Goal: Information Seeking & Learning: Learn about a topic

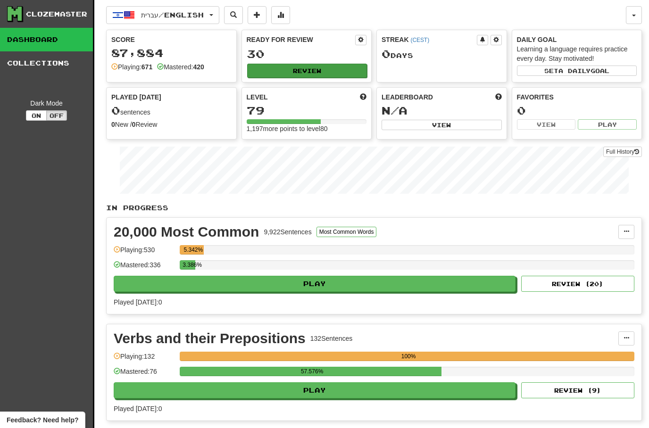
click at [299, 68] on button "Review" at bounding box center [307, 71] width 120 height 14
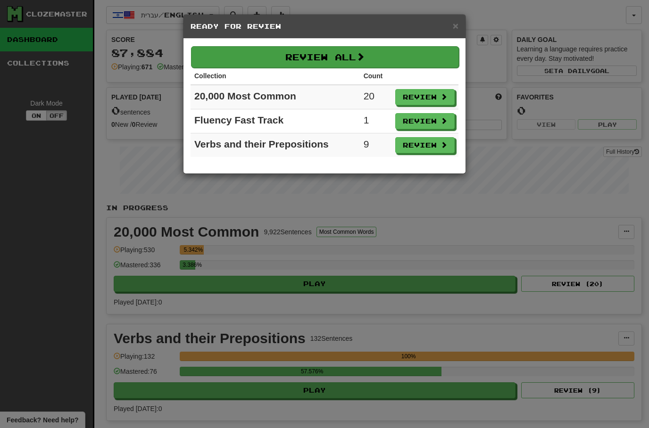
click at [345, 57] on button "Review All" at bounding box center [325, 57] width 268 height 22
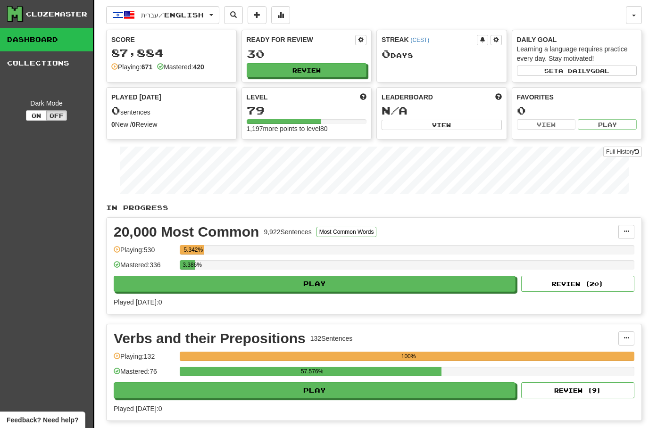
select select "**"
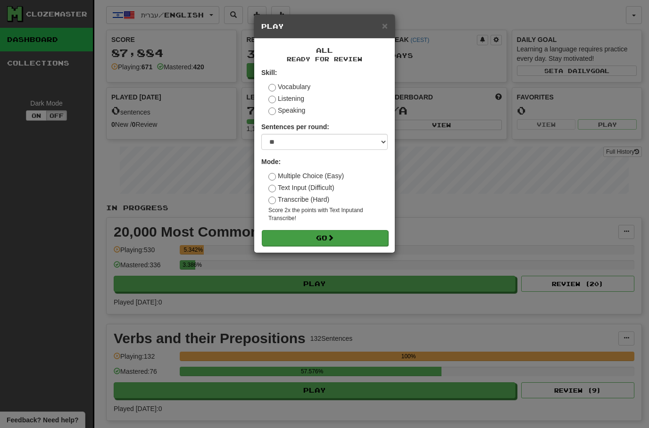
click at [295, 239] on button "Go" at bounding box center [325, 238] width 126 height 16
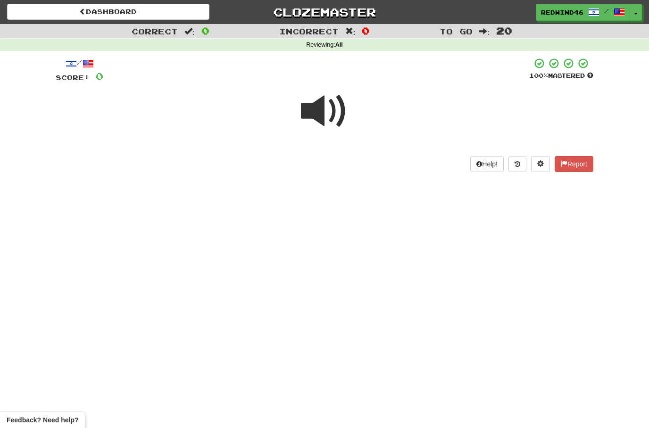
click at [323, 113] on span at bounding box center [324, 111] width 47 height 47
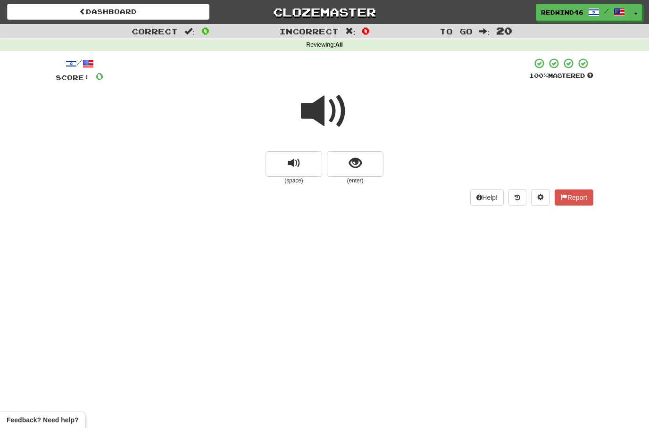
drag, startPoint x: 323, startPoint y: 114, endPoint x: 0, endPoint y: 0, distance: 342.5
click at [323, 114] on span at bounding box center [324, 111] width 47 height 47
click at [355, 164] on span "show sentence" at bounding box center [355, 163] width 13 height 13
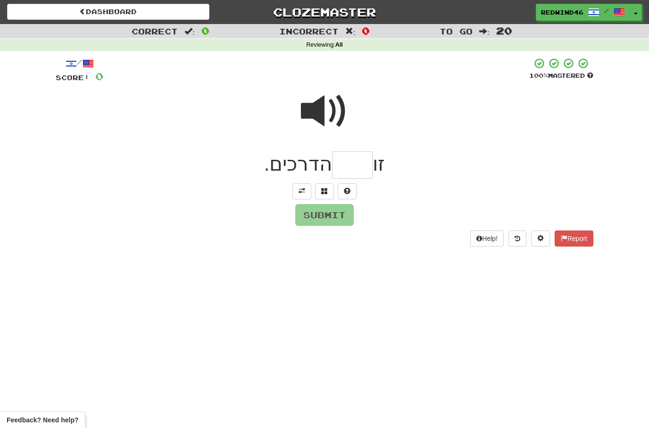
type input "*"
type input "***"
click at [314, 212] on button "Submit" at bounding box center [325, 216] width 58 height 22
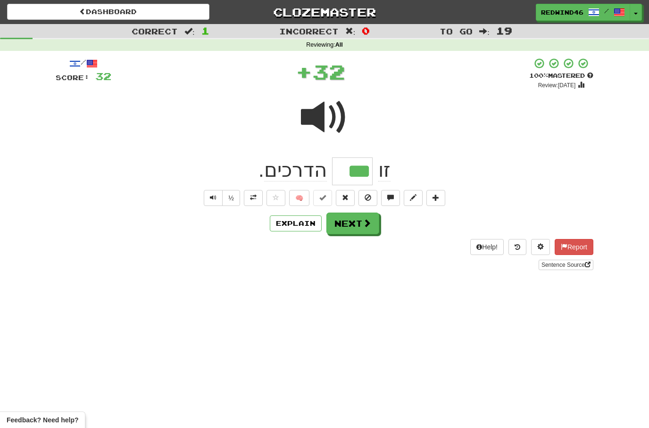
click at [253, 201] on button at bounding box center [253, 198] width 19 height 16
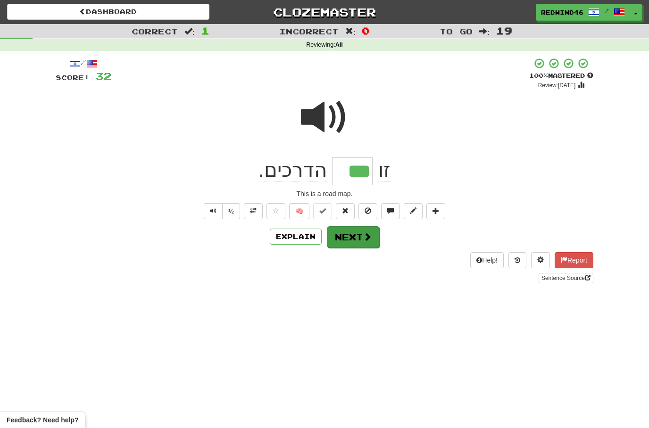
click at [353, 238] on button "Next" at bounding box center [353, 237] width 53 height 22
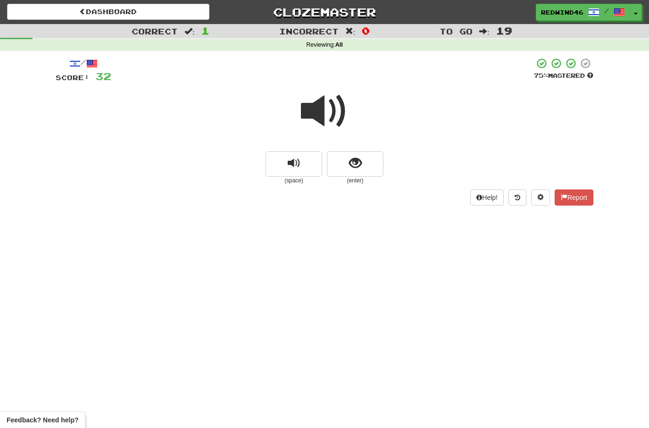
click at [321, 110] on span at bounding box center [324, 111] width 47 height 47
click at [337, 174] on button "show sentence" at bounding box center [355, 163] width 57 height 25
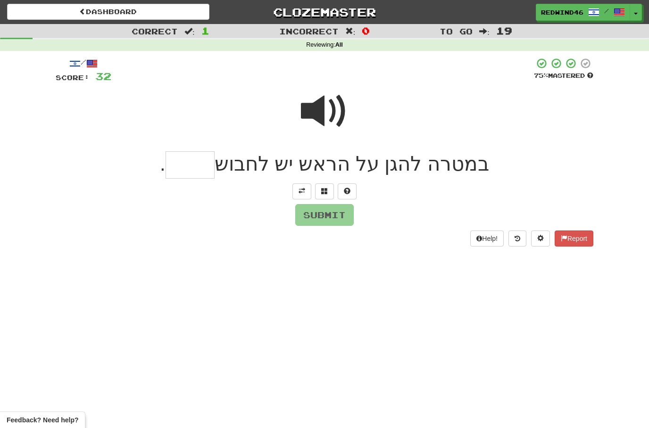
type input "*"
type input "****"
click at [325, 216] on button "Submit" at bounding box center [325, 216] width 58 height 22
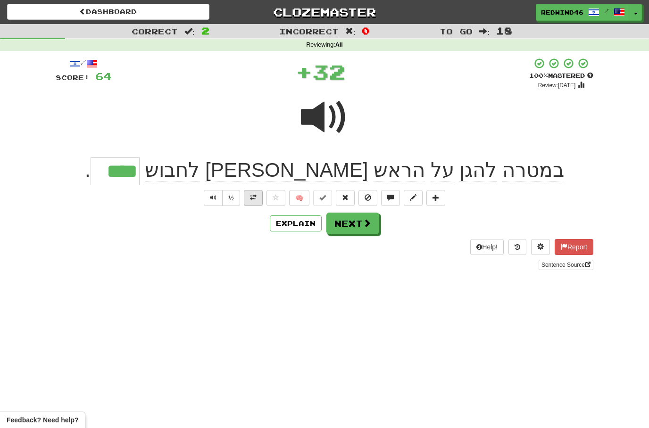
click at [255, 195] on span at bounding box center [253, 197] width 7 height 7
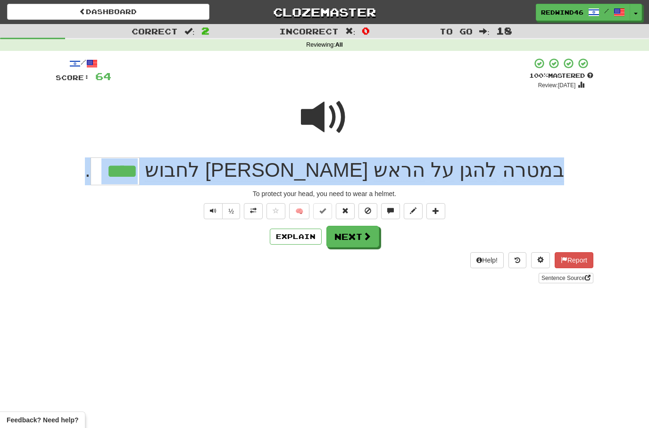
drag, startPoint x: 478, startPoint y: 174, endPoint x: 148, endPoint y: 175, distance: 329.6
click at [151, 172] on div "במטרה להגן על הראש יש לחבוש **** ." at bounding box center [325, 171] width 538 height 28
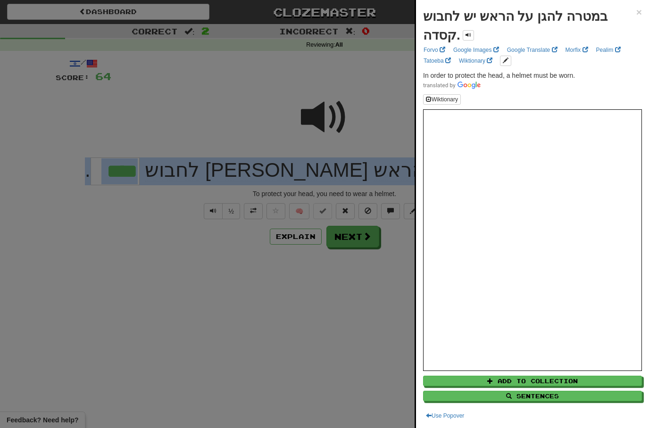
copy div "במטרה להגן על הראש יש לחבוש ."
click at [641, 9] on span "×" at bounding box center [639, 12] width 6 height 11
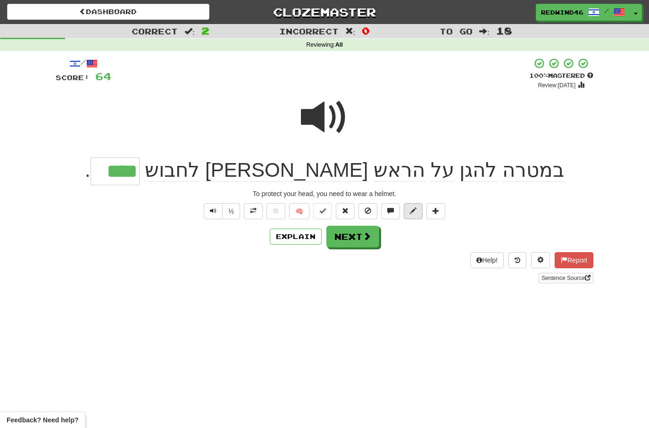
click at [410, 208] on span at bounding box center [413, 210] width 7 height 7
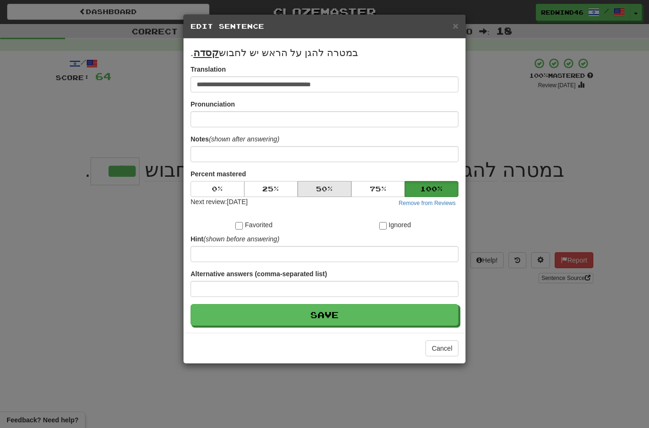
click at [324, 190] on button "50 %" at bounding box center [325, 189] width 54 height 16
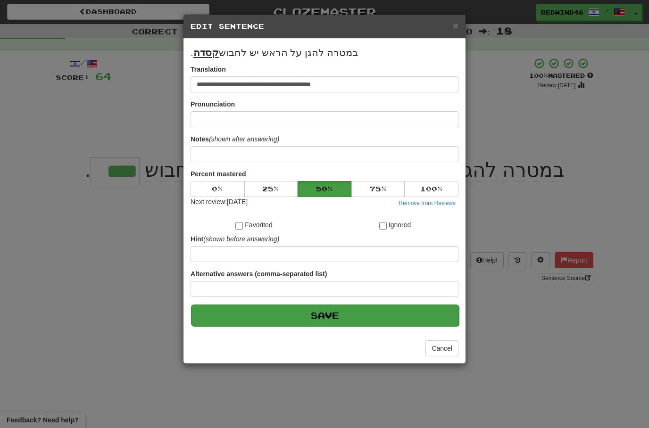
click at [295, 321] on button "Save" at bounding box center [325, 316] width 268 height 22
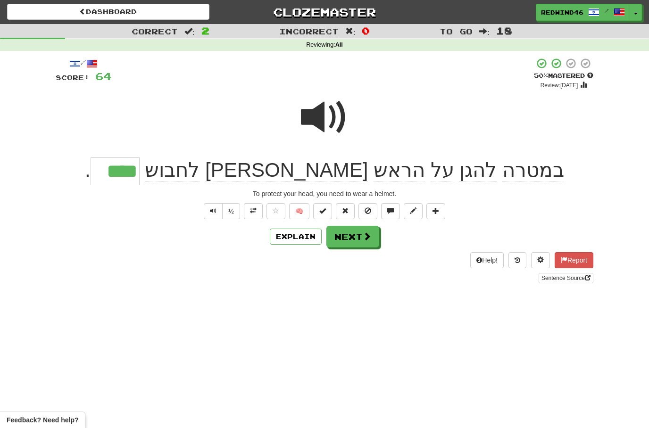
click at [343, 239] on button "Next" at bounding box center [352, 237] width 53 height 22
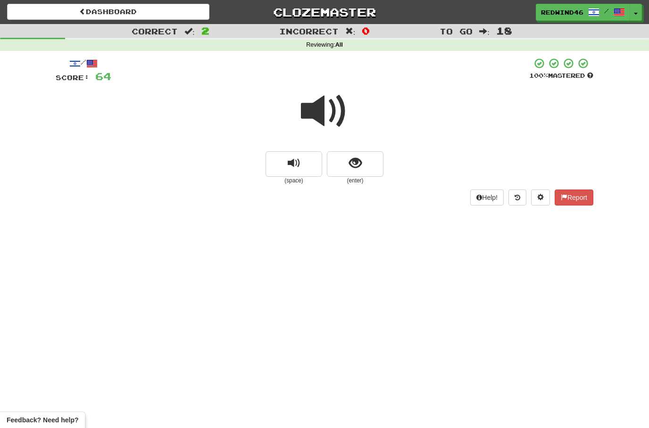
click at [321, 108] on span at bounding box center [324, 111] width 47 height 47
click at [355, 169] on span "show sentence" at bounding box center [355, 163] width 13 height 13
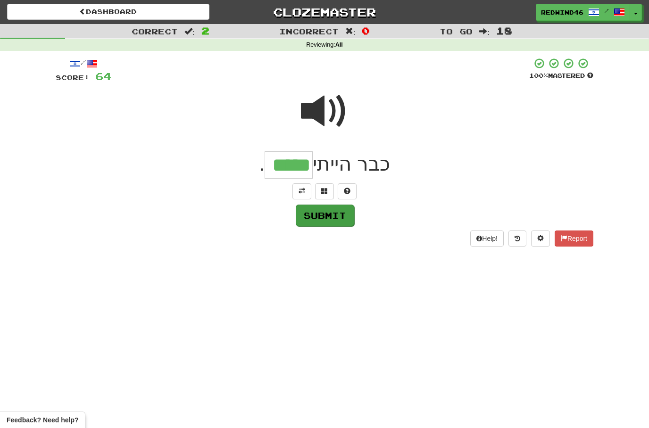
type input "*****"
click at [322, 218] on button "Submit" at bounding box center [325, 216] width 58 height 22
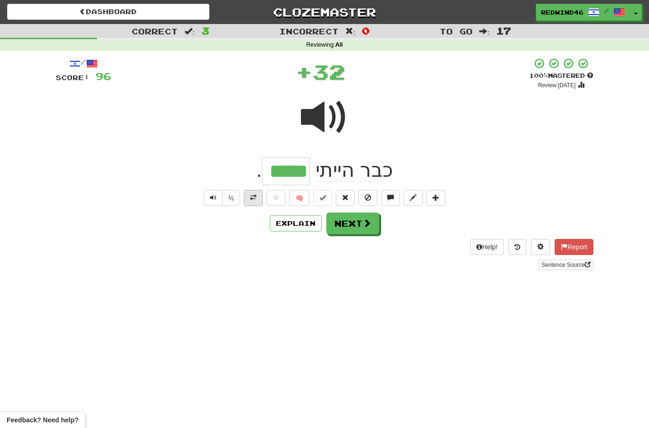
click at [259, 196] on button at bounding box center [253, 198] width 19 height 16
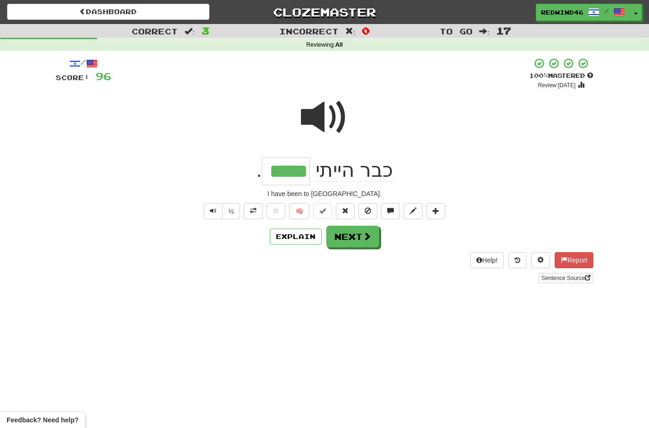
click at [370, 238] on span at bounding box center [367, 236] width 8 height 8
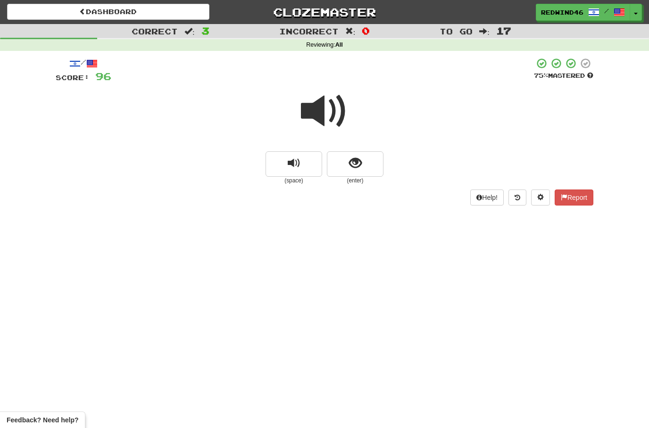
click at [325, 115] on span at bounding box center [324, 111] width 47 height 47
click at [335, 164] on button "show sentence" at bounding box center [355, 163] width 57 height 25
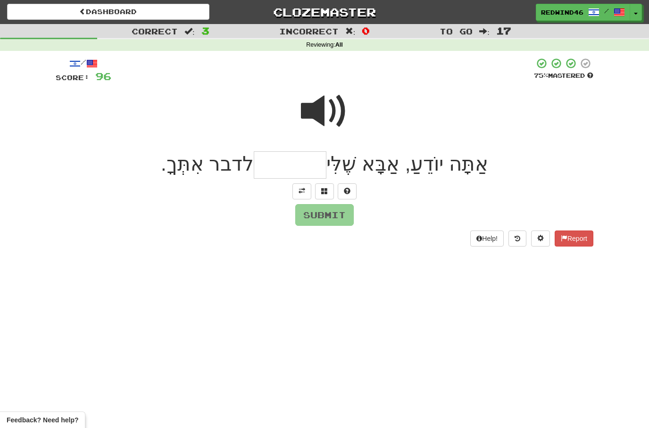
type input "*"
type input "********"
click at [308, 216] on button "Submit" at bounding box center [325, 216] width 58 height 22
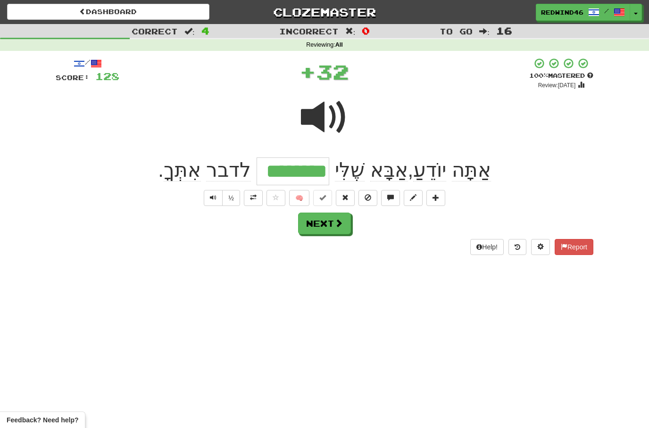
click at [252, 201] on button at bounding box center [253, 198] width 19 height 16
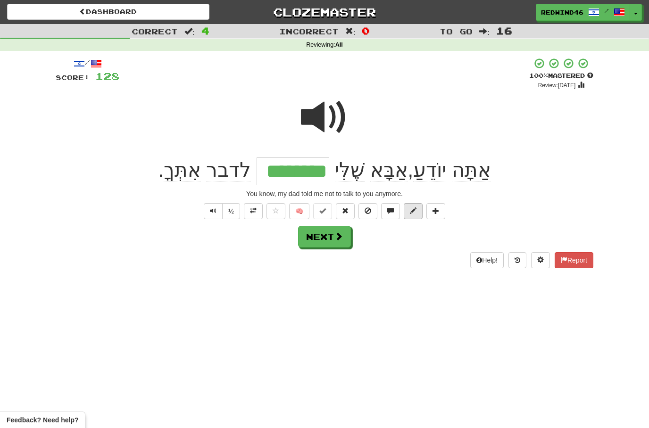
click at [415, 216] on button at bounding box center [413, 211] width 19 height 16
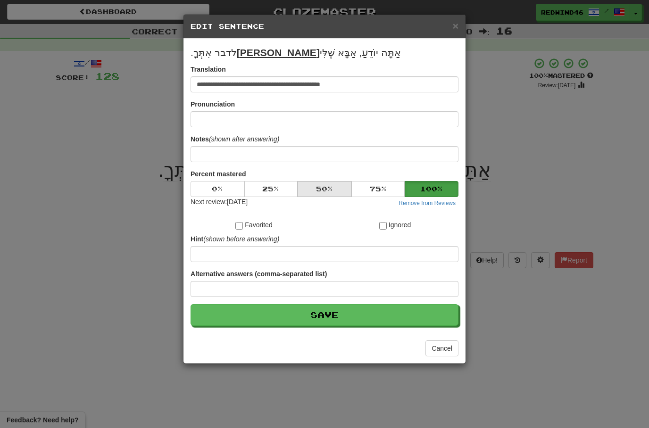
click at [321, 190] on button "50 %" at bounding box center [325, 189] width 54 height 16
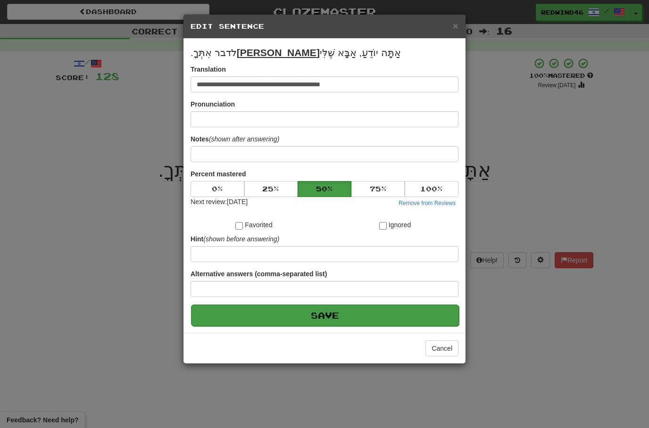
click at [307, 321] on button "Save" at bounding box center [325, 316] width 268 height 22
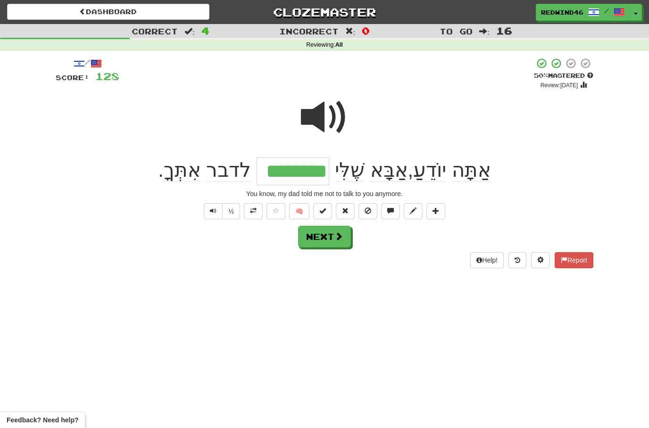
click at [322, 240] on button "Next" at bounding box center [324, 237] width 53 height 22
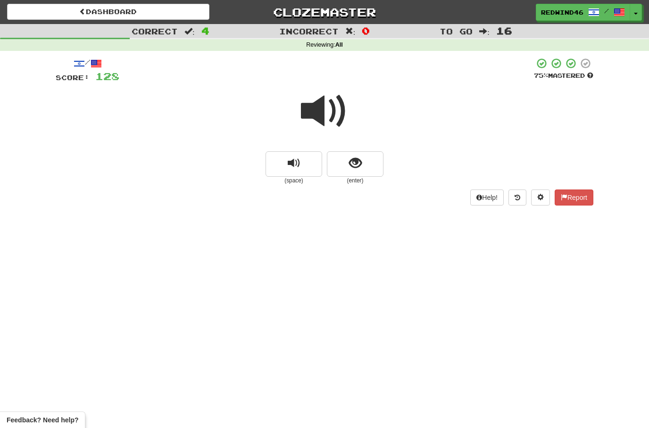
click at [324, 114] on span at bounding box center [324, 111] width 47 height 47
click at [320, 114] on span at bounding box center [324, 111] width 47 height 47
click at [314, 111] on span at bounding box center [324, 111] width 47 height 47
click at [344, 158] on button "show sentence" at bounding box center [355, 163] width 57 height 25
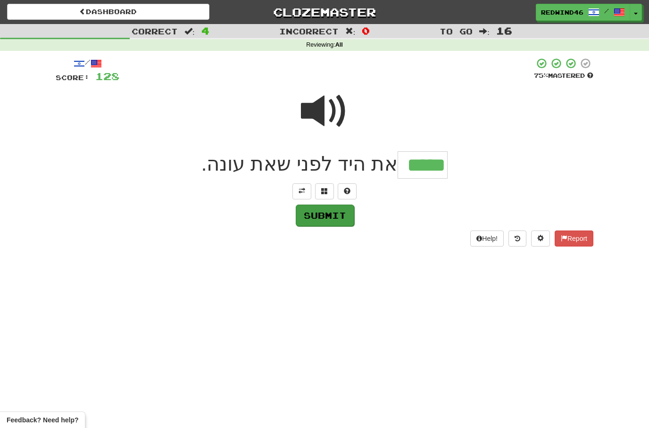
type input "*****"
click at [321, 220] on button "Submit" at bounding box center [325, 216] width 58 height 22
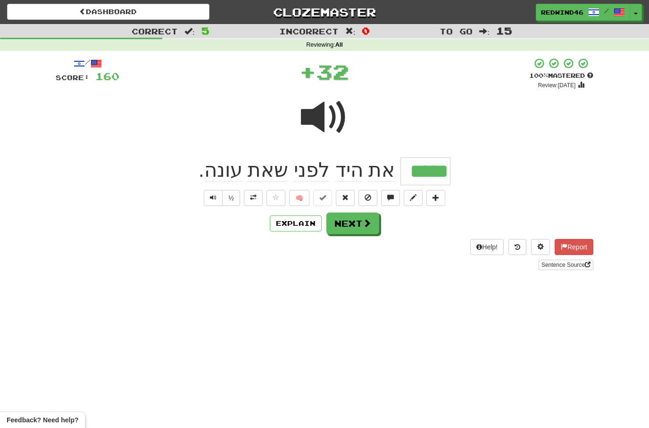
click at [256, 201] on button at bounding box center [253, 198] width 19 height 16
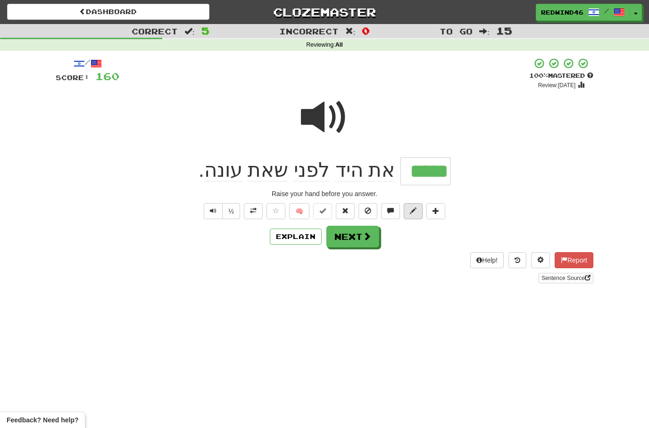
click at [405, 211] on button at bounding box center [413, 211] width 19 height 16
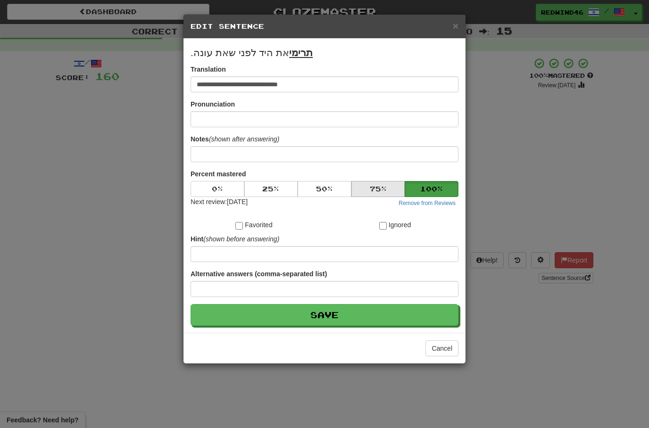
click at [360, 194] on button "75 %" at bounding box center [378, 189] width 54 height 16
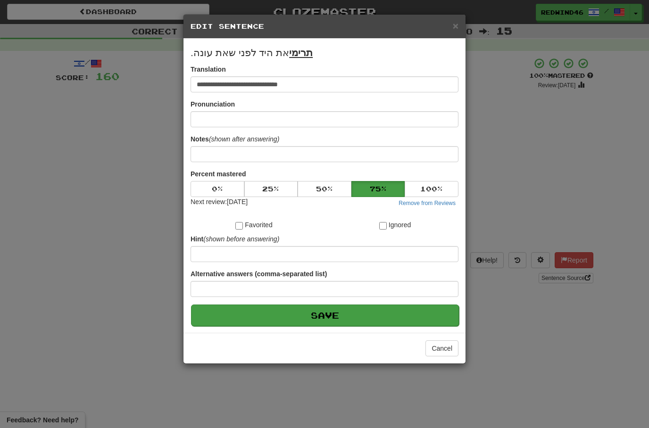
click at [308, 312] on button "Save" at bounding box center [325, 316] width 268 height 22
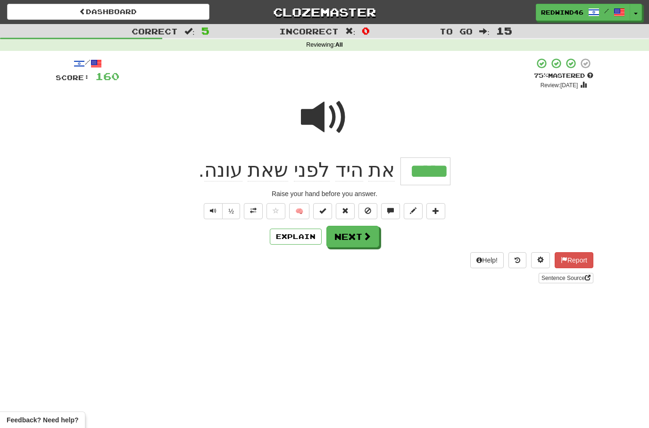
click at [353, 238] on button "Next" at bounding box center [352, 237] width 53 height 22
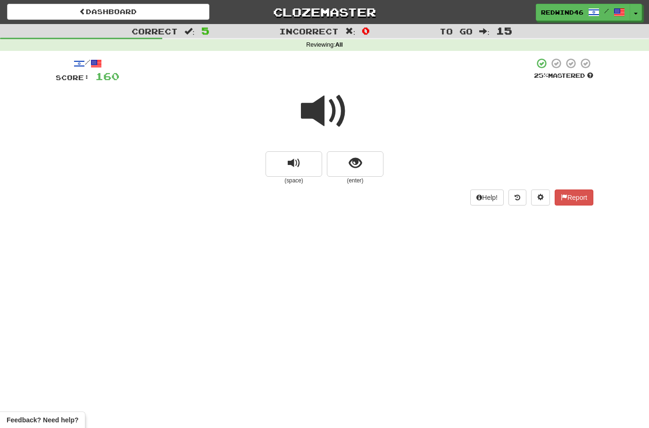
click at [323, 111] on span at bounding box center [324, 111] width 47 height 47
click at [323, 108] on span at bounding box center [324, 111] width 47 height 47
click at [338, 164] on button "show sentence" at bounding box center [355, 163] width 57 height 25
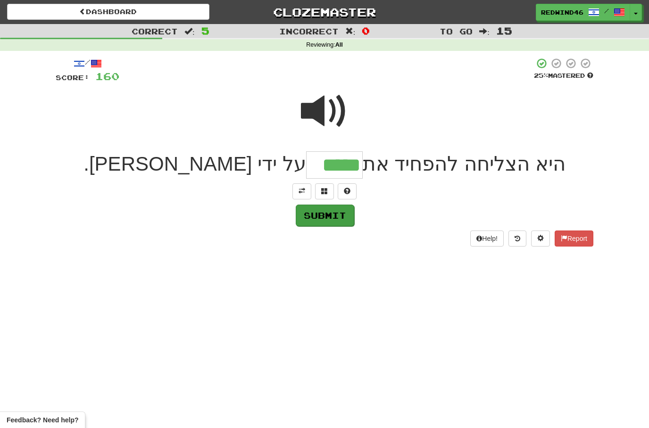
type input "*****"
click at [331, 213] on button "Submit" at bounding box center [325, 216] width 58 height 22
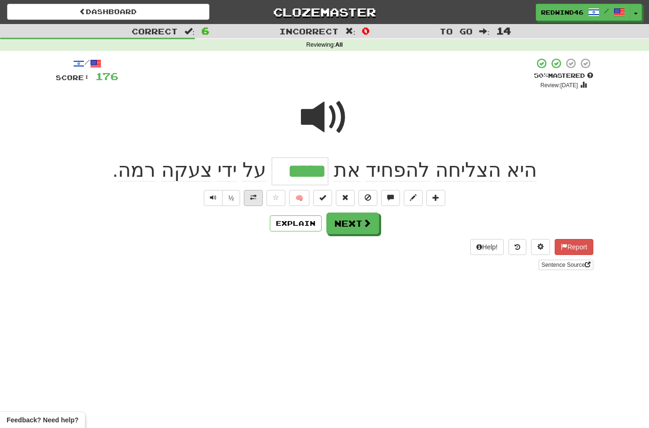
click at [252, 194] on span at bounding box center [253, 197] width 7 height 7
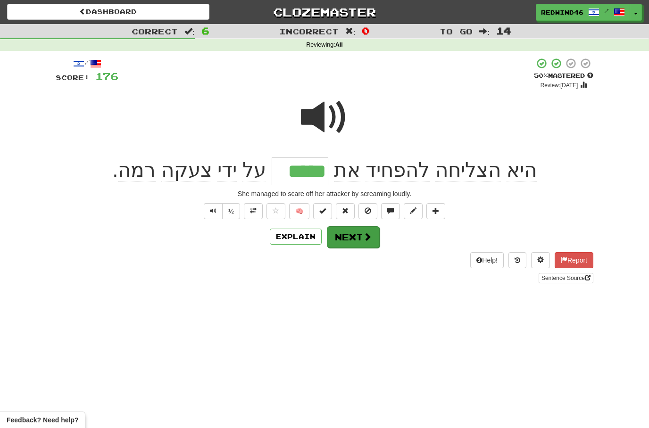
click at [359, 239] on button "Next" at bounding box center [353, 237] width 53 height 22
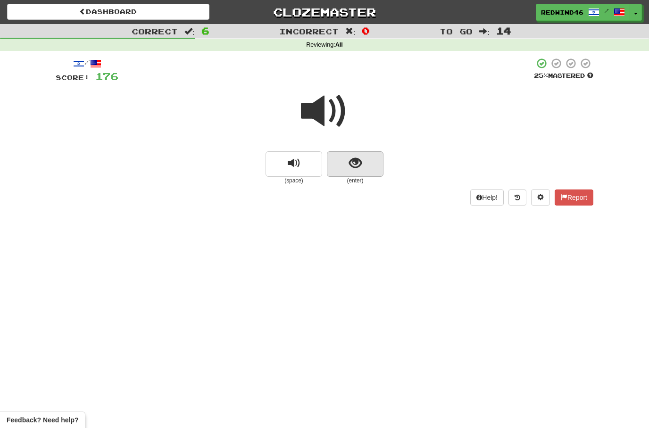
click at [335, 172] on button "show sentence" at bounding box center [355, 163] width 57 height 25
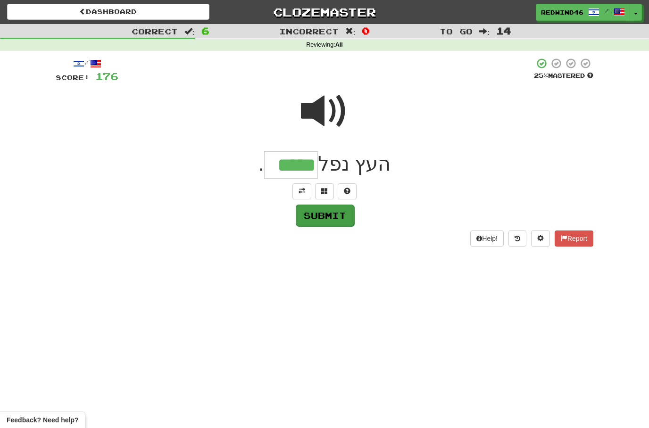
type input "*****"
click at [312, 214] on button "Submit" at bounding box center [325, 216] width 58 height 22
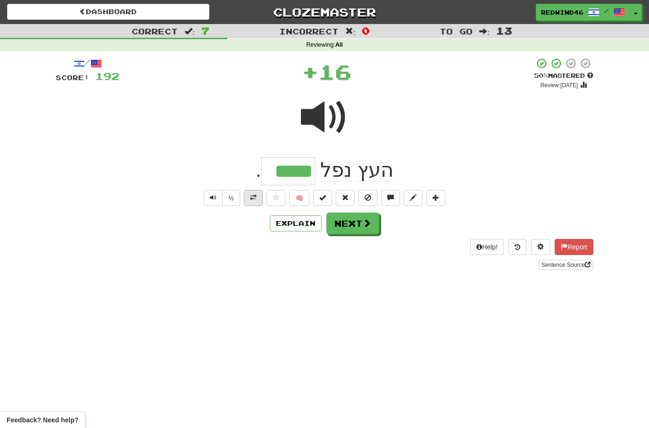
click at [252, 194] on span at bounding box center [253, 197] width 7 height 7
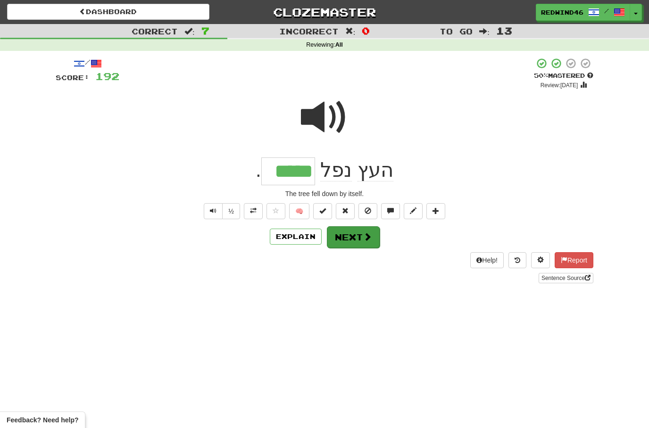
click at [347, 241] on button "Next" at bounding box center [353, 237] width 53 height 22
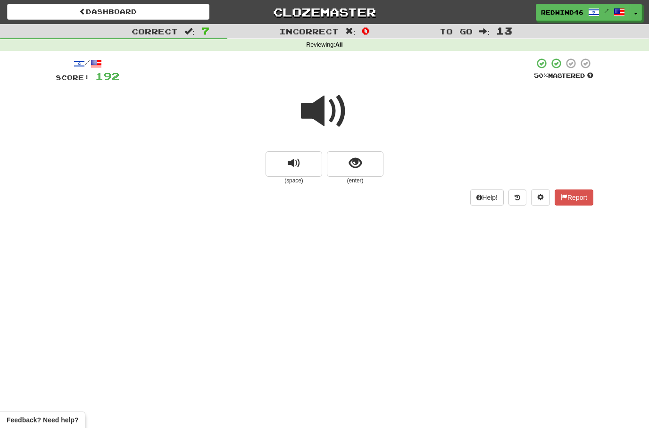
click at [326, 116] on span at bounding box center [324, 111] width 47 height 47
click at [319, 113] on span at bounding box center [324, 111] width 47 height 47
click at [319, 110] on span at bounding box center [324, 111] width 47 height 47
click at [339, 165] on button "show sentence" at bounding box center [355, 163] width 57 height 25
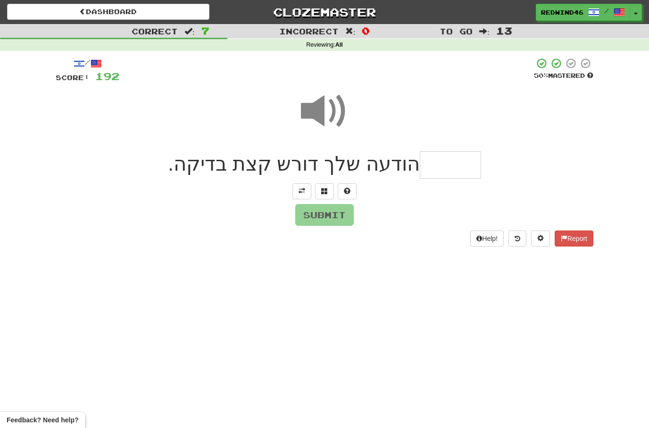
click at [302, 192] on span at bounding box center [301, 191] width 7 height 7
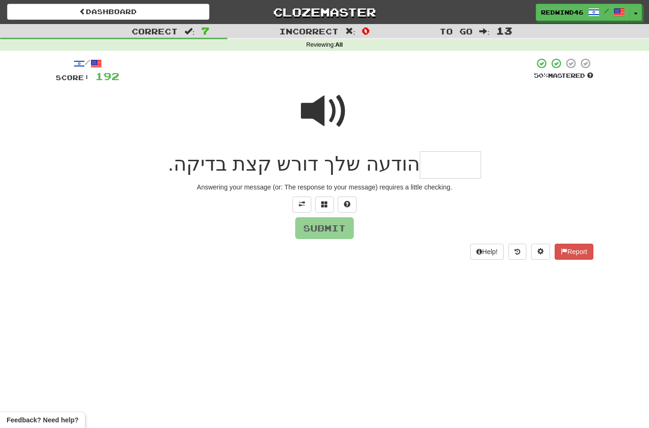
click at [463, 156] on input "text" at bounding box center [450, 165] width 61 height 28
click at [327, 113] on span at bounding box center [324, 111] width 47 height 47
click at [420, 162] on input "****" at bounding box center [450, 165] width 61 height 28
type input "******"
click at [335, 229] on button "Submit" at bounding box center [325, 229] width 58 height 22
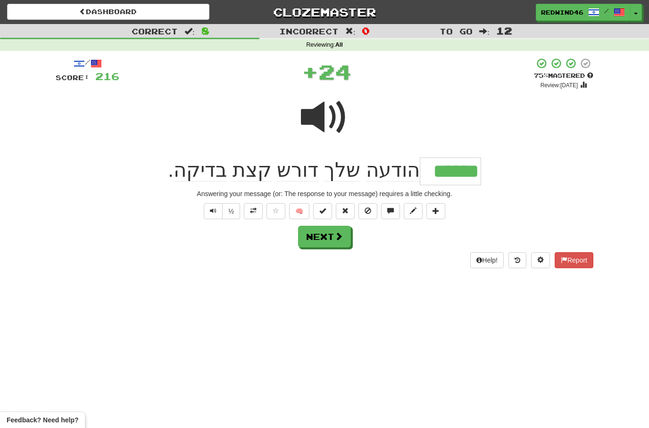
click at [252, 213] on span at bounding box center [253, 210] width 7 height 7
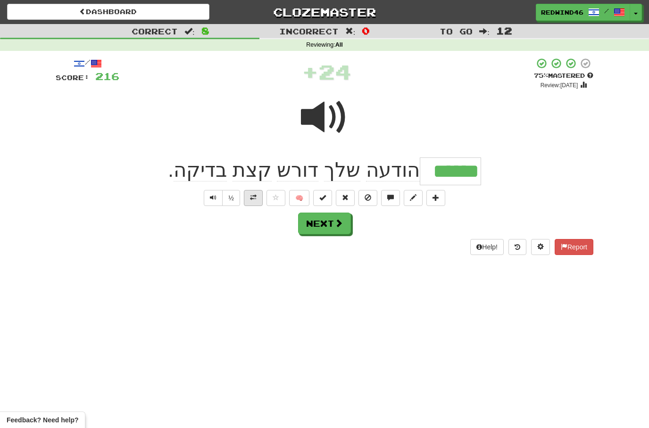
click at [253, 196] on span at bounding box center [253, 197] width 7 height 7
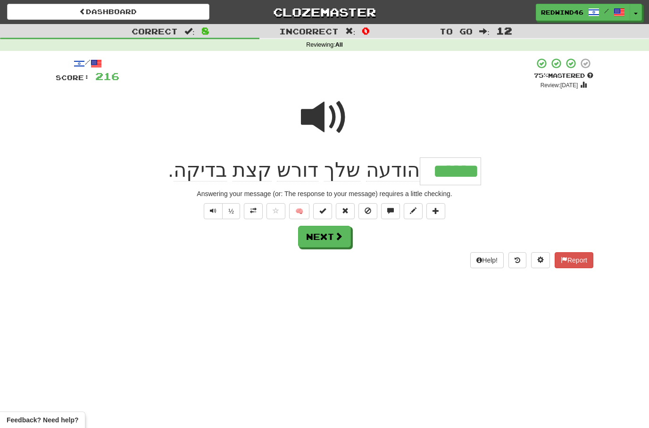
drag, startPoint x: 248, startPoint y: 213, endPoint x: 248, endPoint y: 218, distance: 5.2
click at [248, 213] on button at bounding box center [253, 211] width 19 height 16
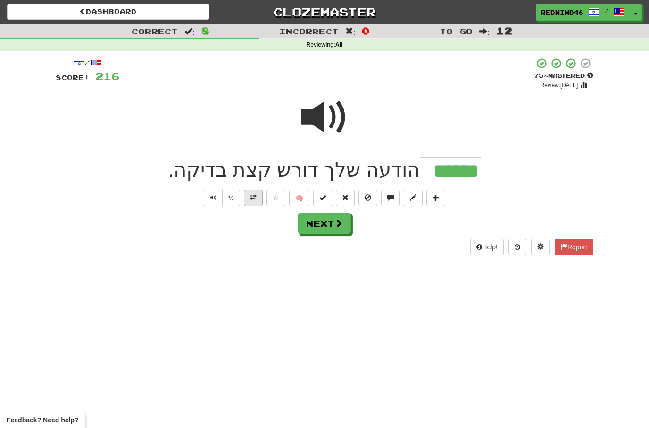
click at [255, 199] on span at bounding box center [253, 197] width 7 height 7
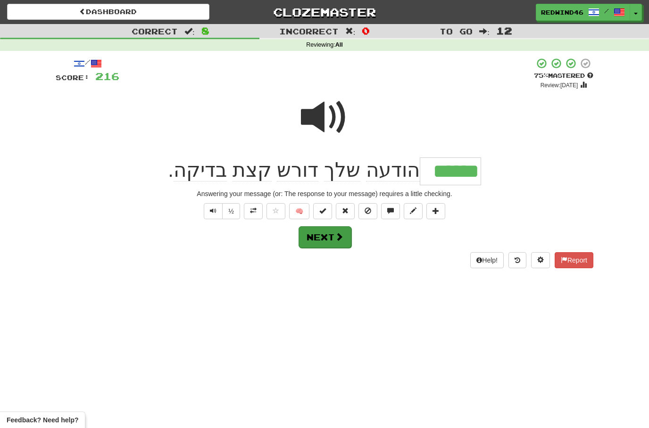
click at [335, 236] on span at bounding box center [339, 236] width 8 height 8
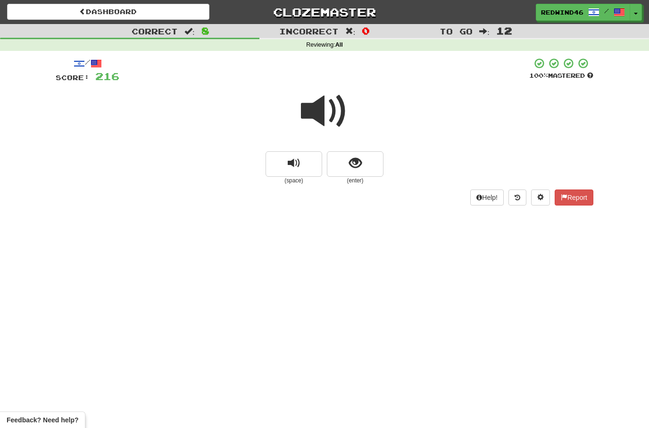
click at [326, 110] on span at bounding box center [324, 111] width 47 height 47
click at [322, 117] on span at bounding box center [324, 111] width 47 height 47
click at [346, 169] on button "show sentence" at bounding box center [355, 163] width 57 height 25
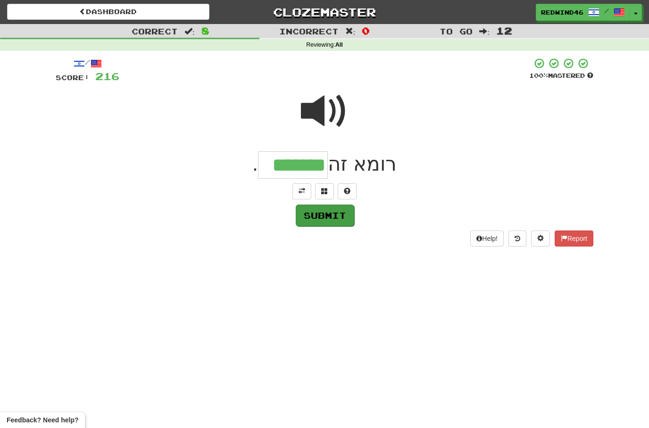
type input "*******"
click at [325, 215] on button "Submit" at bounding box center [325, 216] width 58 height 22
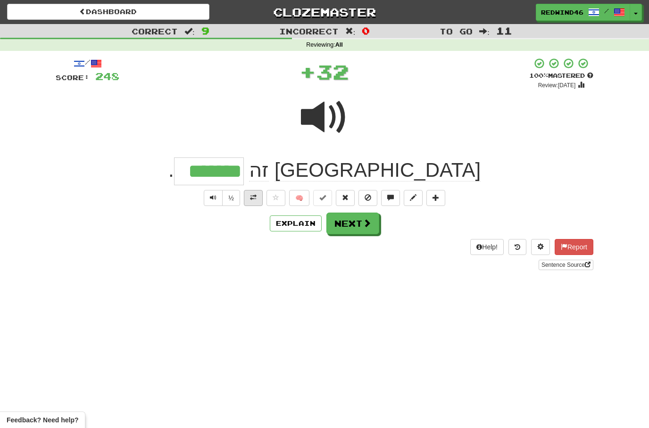
click at [257, 195] on button at bounding box center [253, 198] width 19 height 16
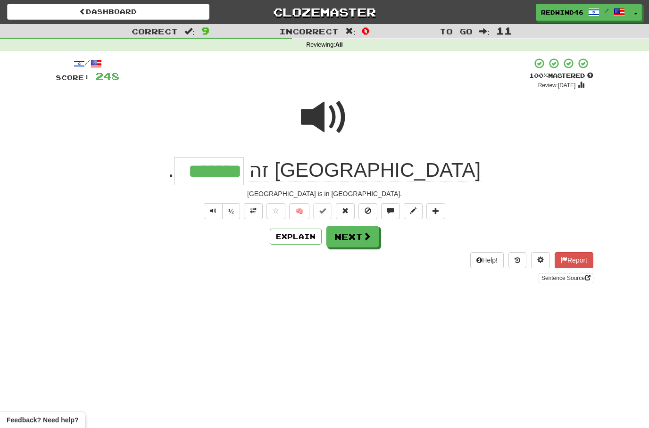
click at [352, 243] on button "Next" at bounding box center [352, 237] width 53 height 22
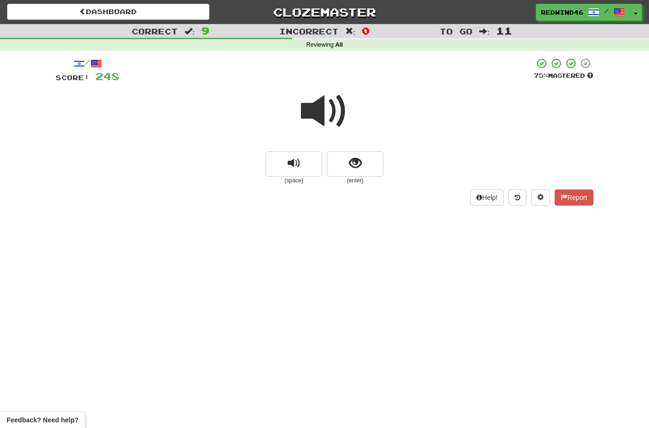
click at [331, 112] on span at bounding box center [324, 111] width 47 height 47
click at [323, 118] on span at bounding box center [324, 111] width 47 height 47
click at [342, 164] on button "show sentence" at bounding box center [355, 163] width 57 height 25
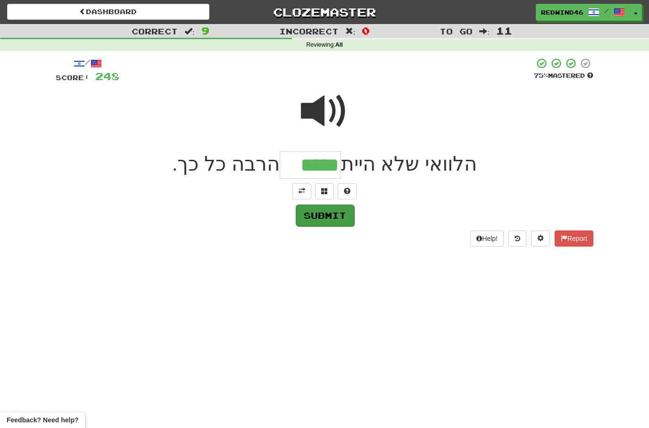
type input "*****"
click at [322, 219] on button "Submit" at bounding box center [325, 216] width 58 height 22
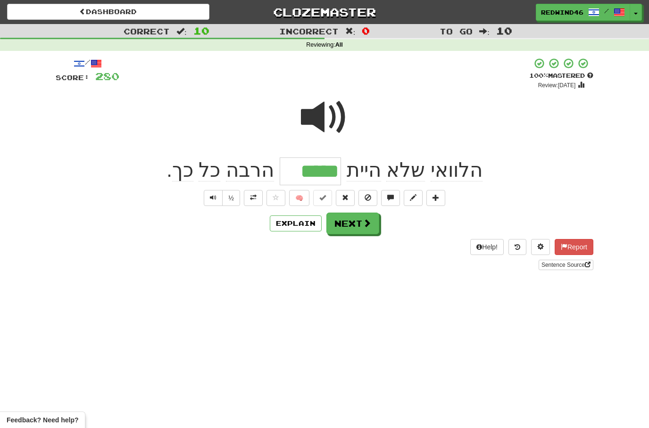
click at [255, 199] on span at bounding box center [253, 197] width 7 height 7
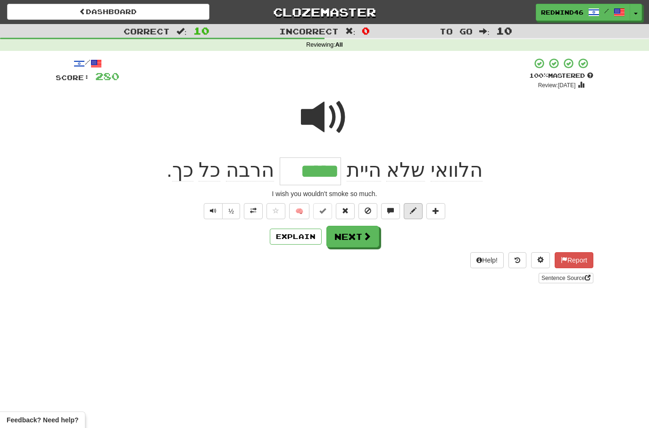
click at [410, 214] on button at bounding box center [413, 211] width 19 height 16
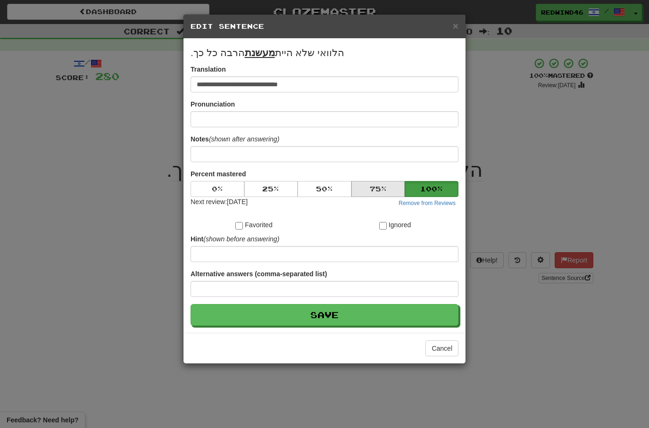
click at [376, 191] on button "75 %" at bounding box center [378, 189] width 54 height 16
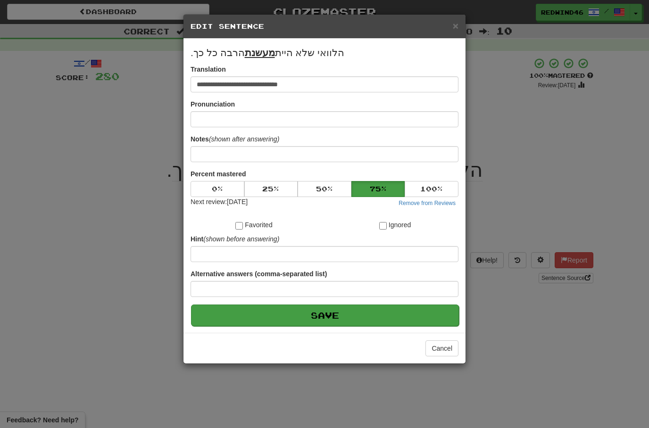
click at [314, 315] on button "Save" at bounding box center [325, 316] width 268 height 22
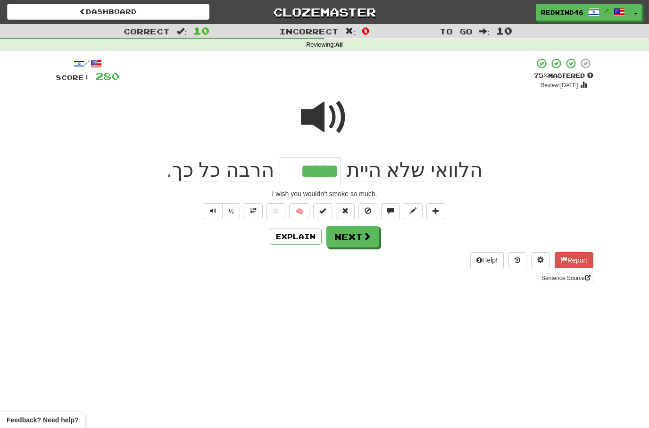
click at [347, 239] on button "Next" at bounding box center [352, 237] width 53 height 22
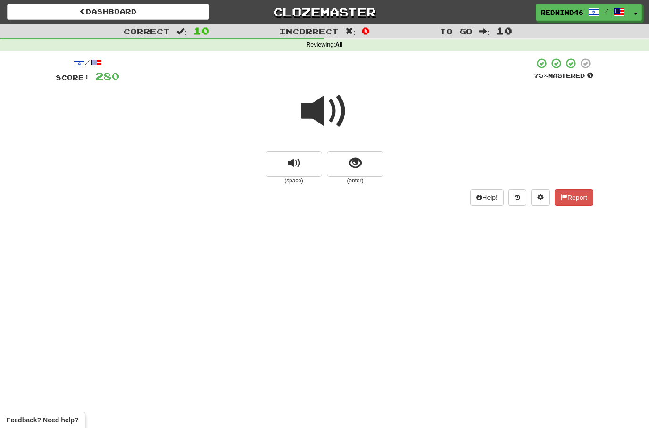
click at [320, 112] on span at bounding box center [324, 111] width 47 height 47
click at [341, 172] on button "show sentence" at bounding box center [355, 163] width 57 height 25
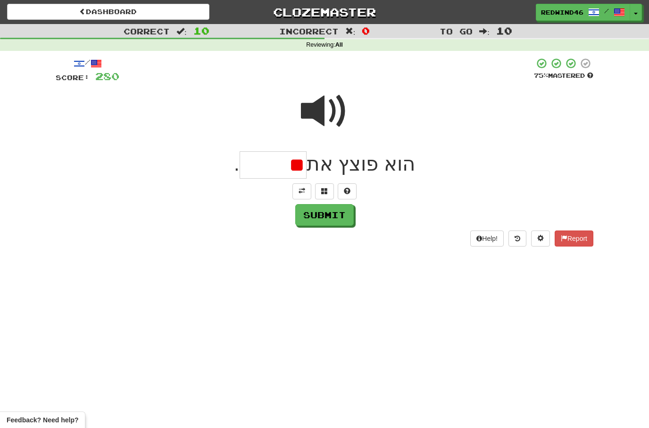
type input "*"
type input "******"
click at [316, 215] on button "Submit" at bounding box center [325, 216] width 58 height 22
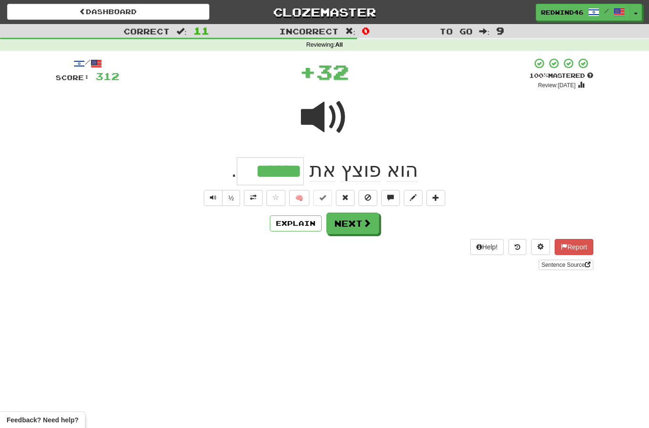
click at [256, 199] on span at bounding box center [253, 197] width 7 height 7
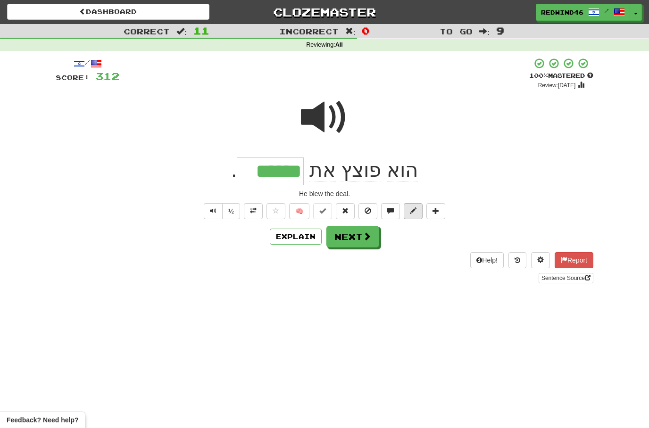
click at [415, 210] on span at bounding box center [413, 210] width 7 height 7
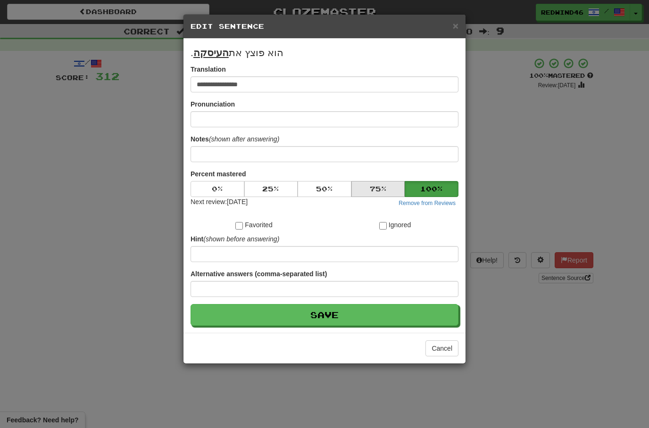
click at [384, 188] on button "75 %" at bounding box center [378, 189] width 54 height 16
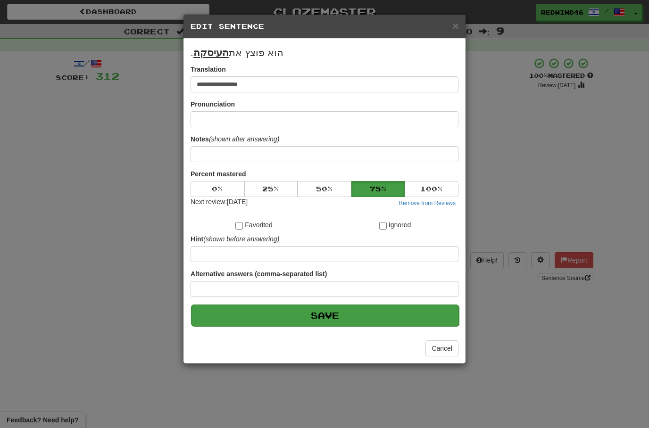
click at [327, 309] on button "Save" at bounding box center [325, 316] width 268 height 22
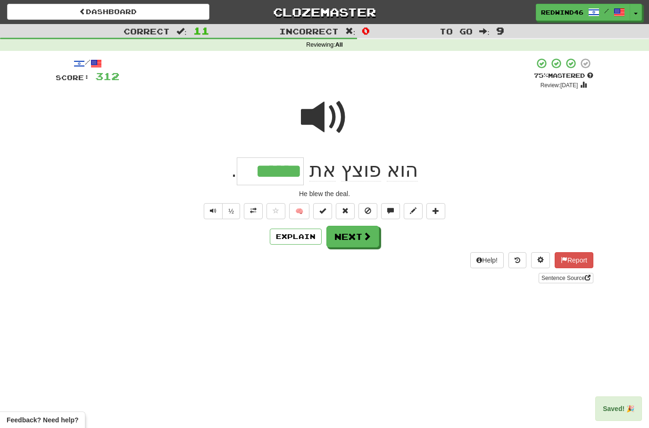
click at [357, 234] on button "Next" at bounding box center [352, 237] width 53 height 22
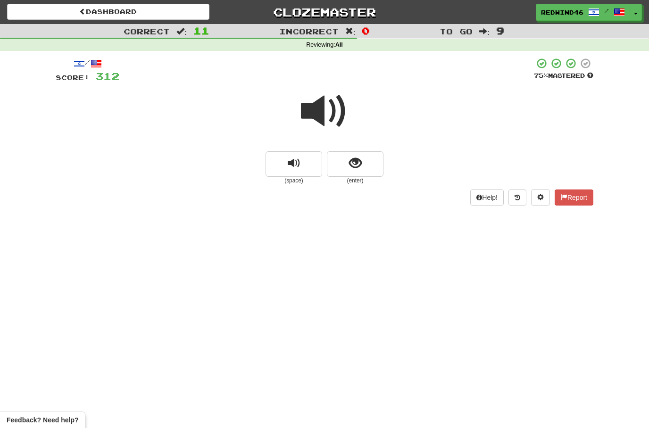
click at [323, 112] on span at bounding box center [324, 111] width 47 height 47
click at [350, 172] on button "show sentence" at bounding box center [355, 163] width 57 height 25
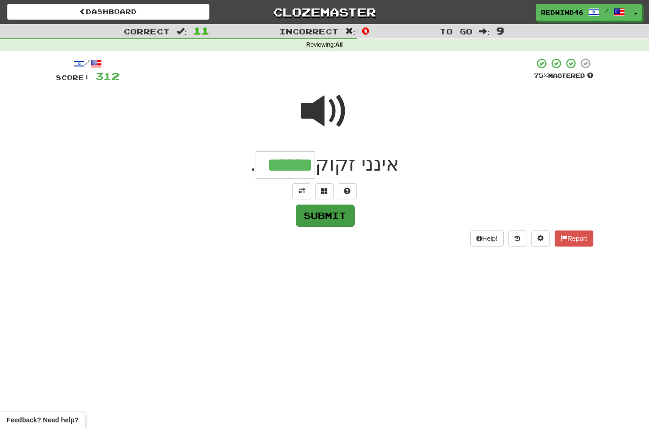
type input "******"
click at [331, 210] on button "Submit" at bounding box center [324, 215] width 58 height 22
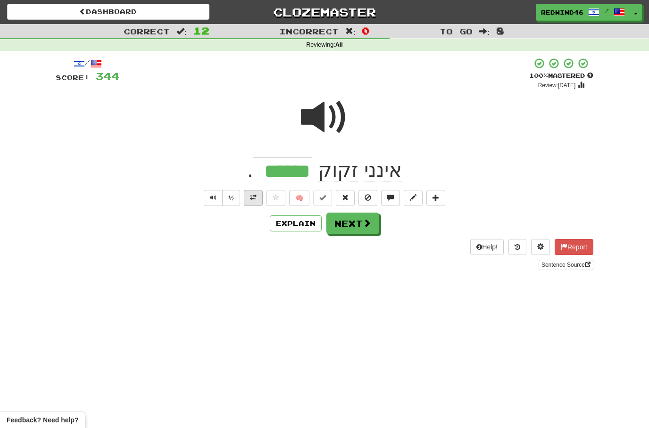
click at [250, 195] on span at bounding box center [253, 197] width 7 height 7
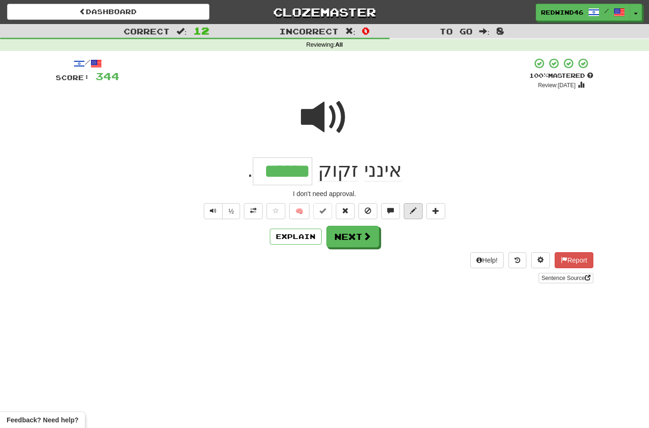
click at [407, 214] on button at bounding box center [413, 211] width 19 height 16
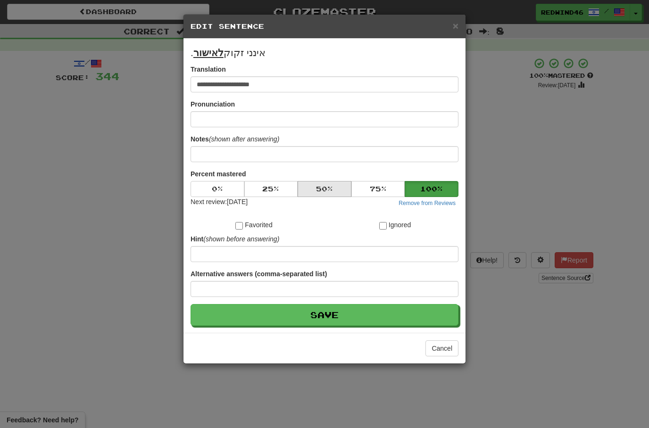
click at [323, 190] on button "50 %" at bounding box center [325, 189] width 54 height 16
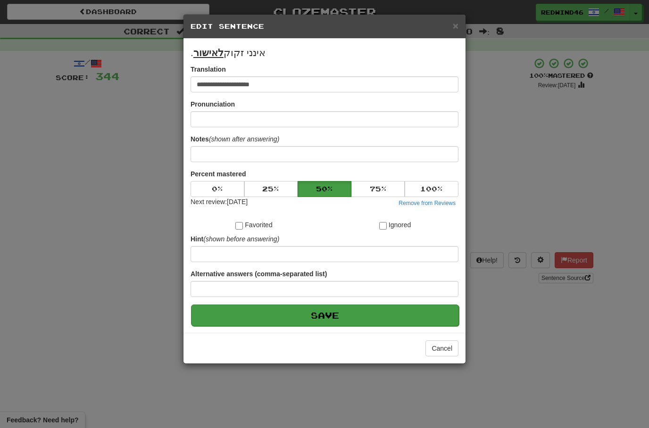
click at [308, 310] on button "Save" at bounding box center [325, 316] width 268 height 22
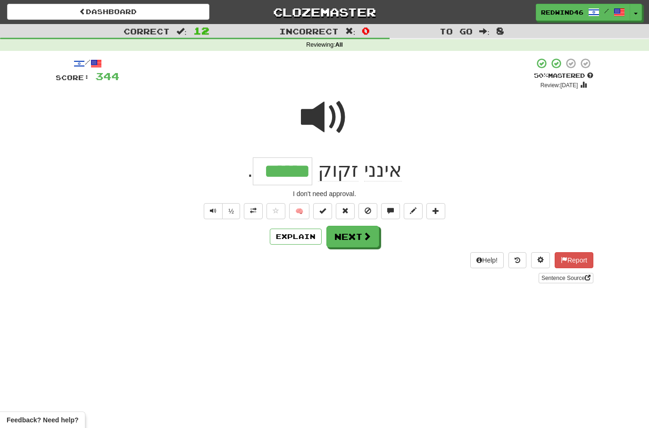
click at [354, 239] on button "Next" at bounding box center [352, 237] width 53 height 22
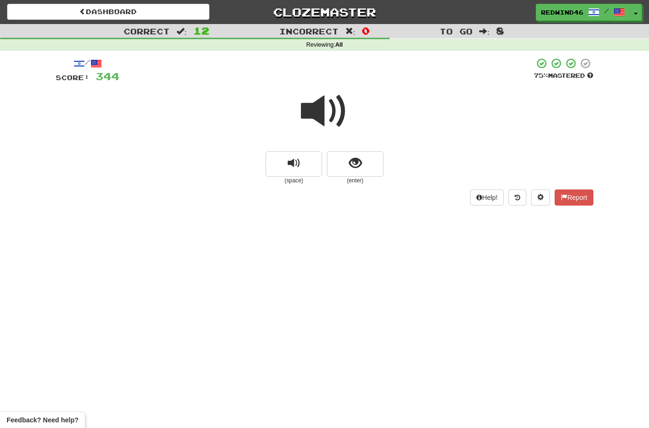
click at [317, 112] on span at bounding box center [324, 111] width 47 height 47
click at [327, 109] on span at bounding box center [324, 111] width 47 height 47
click at [344, 160] on button "show sentence" at bounding box center [355, 163] width 57 height 25
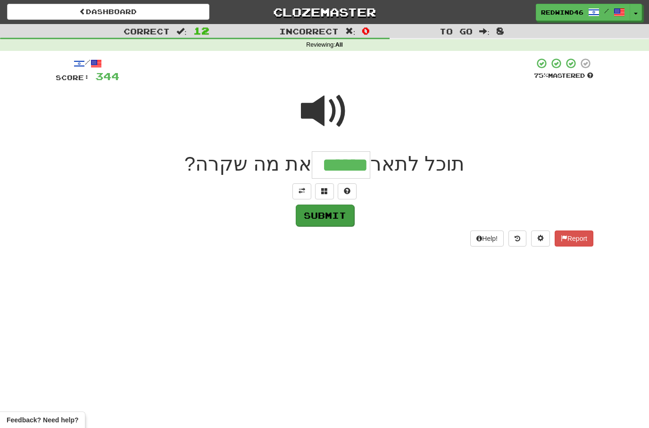
type input "******"
click at [312, 219] on button "Submit" at bounding box center [325, 216] width 58 height 22
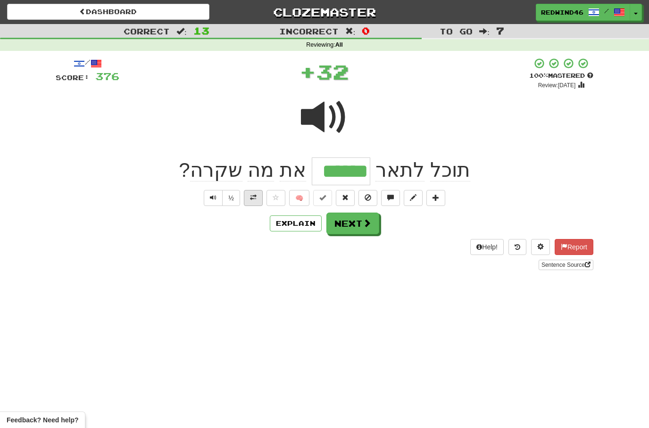
click at [256, 195] on button at bounding box center [253, 198] width 19 height 16
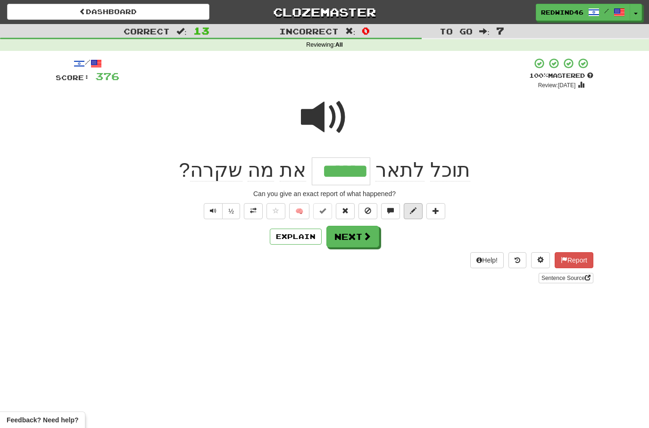
click at [412, 210] on span at bounding box center [413, 210] width 7 height 7
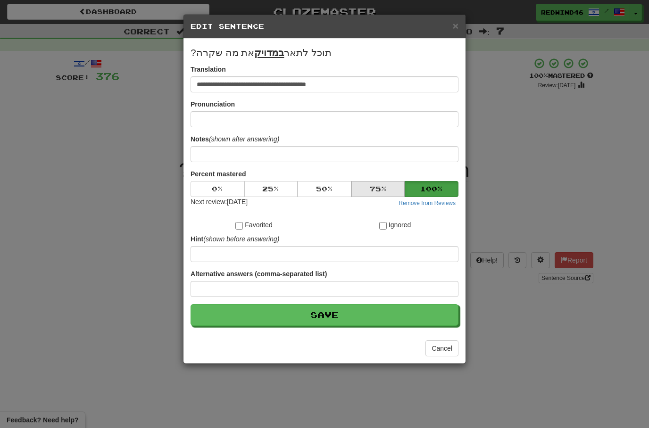
click at [370, 184] on button "75 %" at bounding box center [378, 189] width 54 height 16
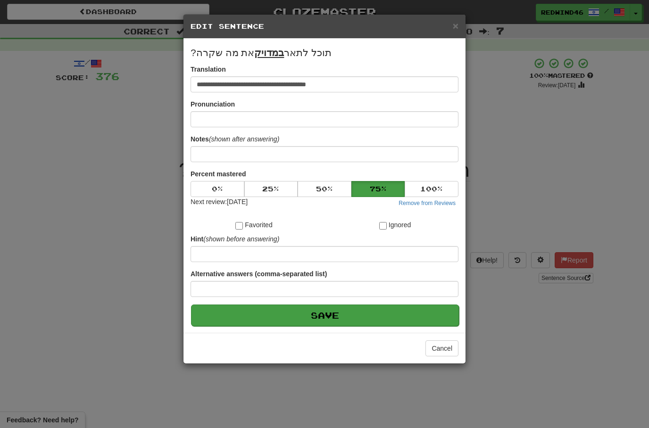
click at [306, 316] on button "Save" at bounding box center [325, 316] width 268 height 22
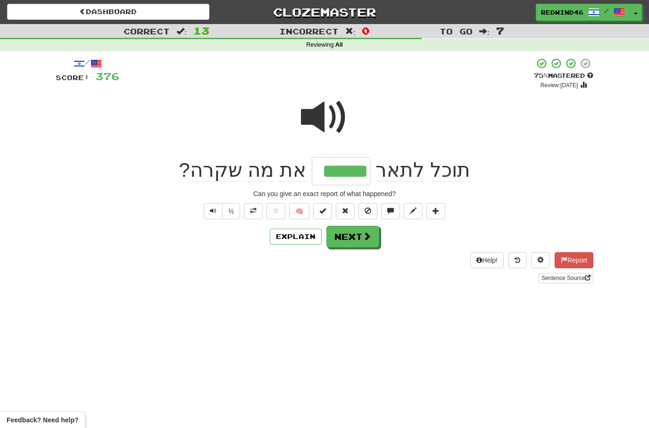
click at [348, 240] on button "Next" at bounding box center [352, 237] width 53 height 22
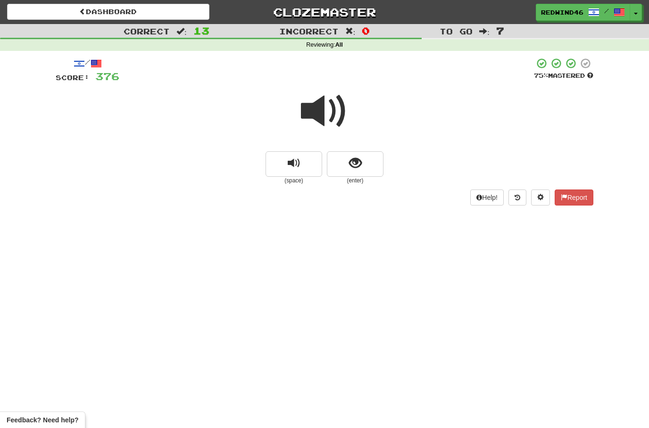
click at [322, 118] on span at bounding box center [324, 111] width 47 height 47
click at [316, 112] on span at bounding box center [324, 111] width 47 height 47
click at [336, 165] on button "show sentence" at bounding box center [355, 163] width 57 height 25
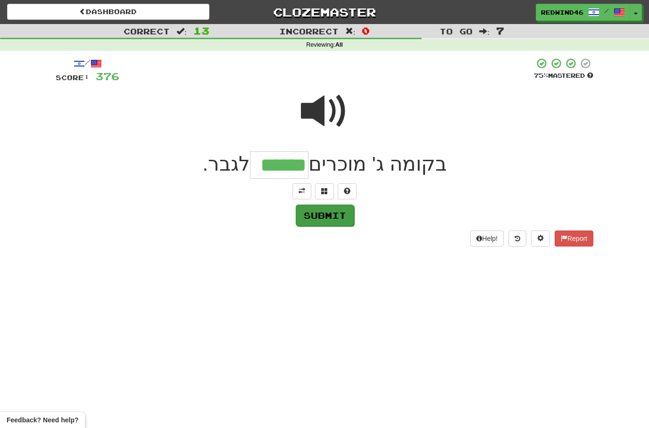
type input "******"
click at [318, 217] on button "Submit" at bounding box center [325, 216] width 58 height 22
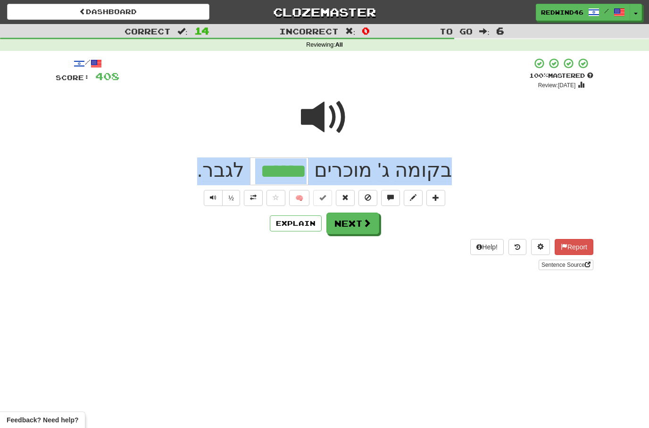
drag, startPoint x: 458, startPoint y: 175, endPoint x: 147, endPoint y: 169, distance: 311.2
click at [147, 169] on div "בקומה ג' מוכרים ****** לגבר ." at bounding box center [325, 171] width 538 height 28
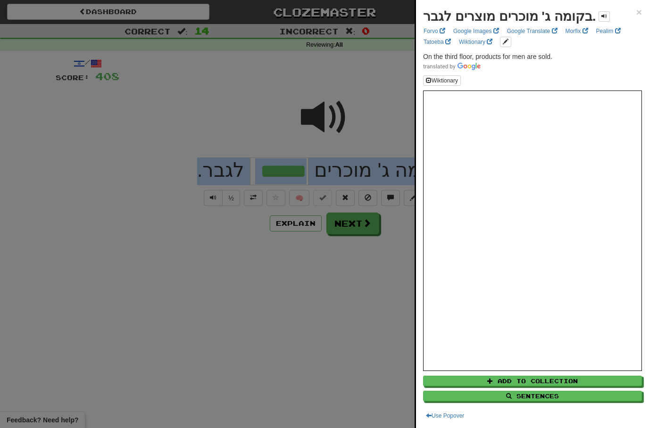
copy div "בקומה ג' מוכרים לגבר ."
click at [638, 13] on span "×" at bounding box center [639, 12] width 6 height 11
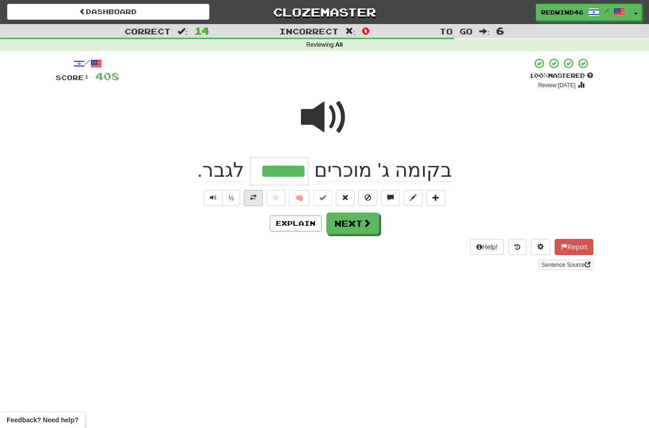
click at [250, 200] on button at bounding box center [253, 198] width 19 height 16
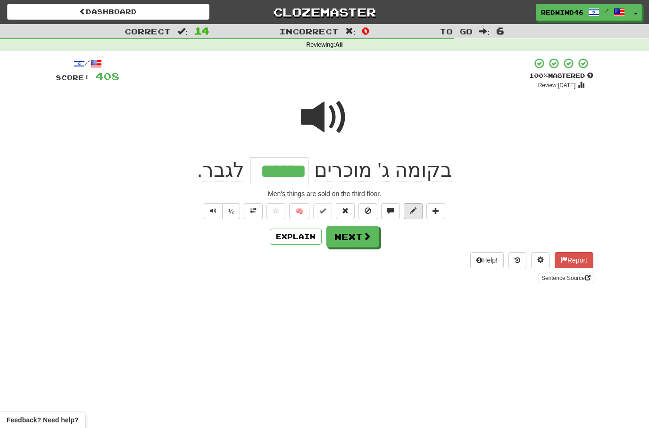
click at [406, 214] on button at bounding box center [413, 211] width 19 height 16
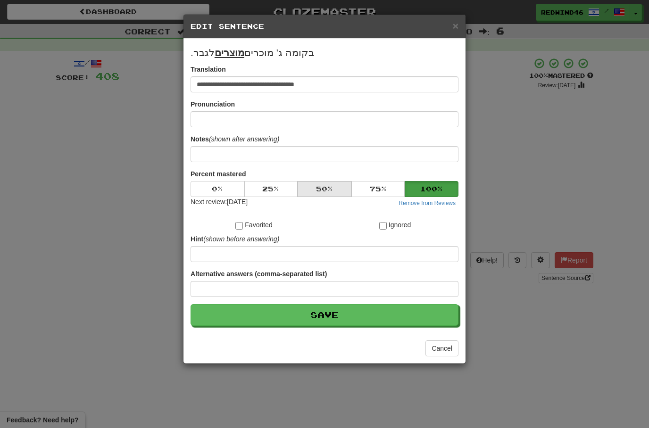
click at [335, 197] on button "50 %" at bounding box center [325, 189] width 54 height 16
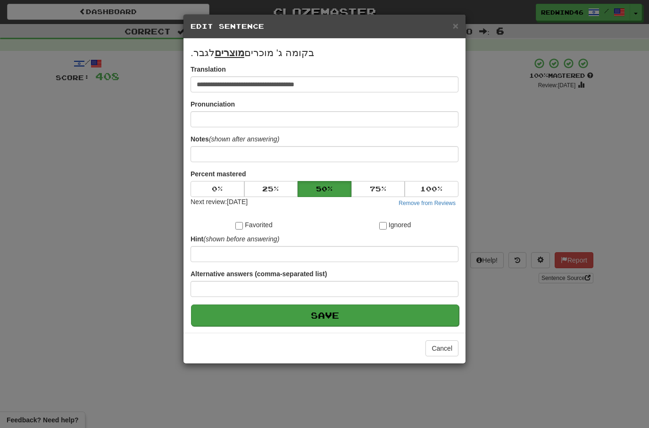
click at [344, 310] on button "Save" at bounding box center [325, 316] width 268 height 22
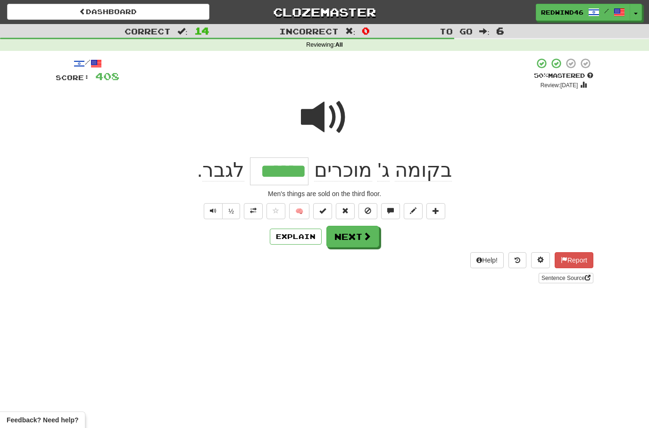
click at [337, 231] on button "Next" at bounding box center [352, 237] width 53 height 22
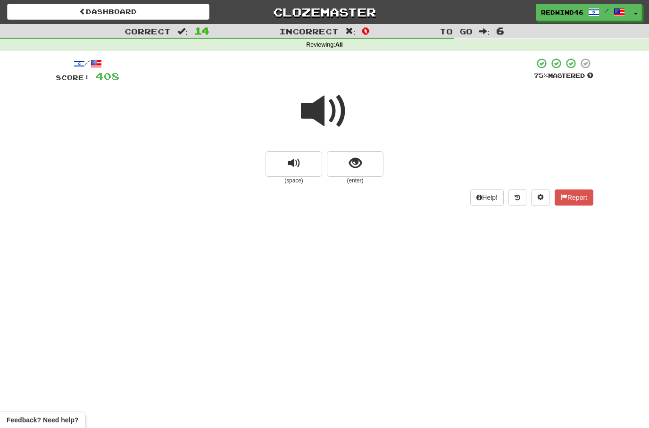
click at [315, 113] on span at bounding box center [324, 111] width 47 height 47
click at [330, 109] on span at bounding box center [324, 111] width 47 height 47
click at [352, 164] on span "show sentence" at bounding box center [355, 163] width 13 height 13
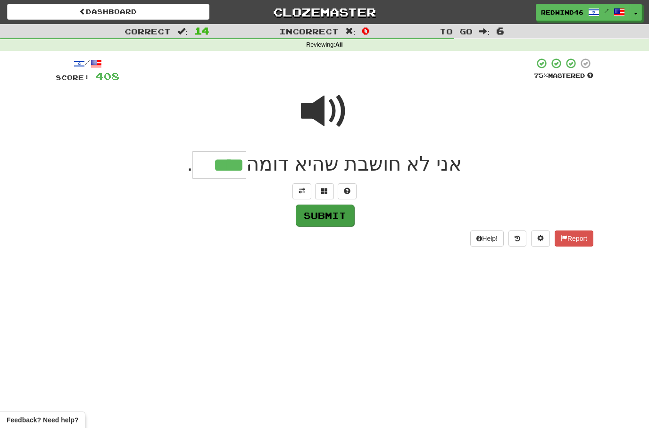
click at [337, 215] on button "Submit" at bounding box center [325, 216] width 58 height 22
type input "*****"
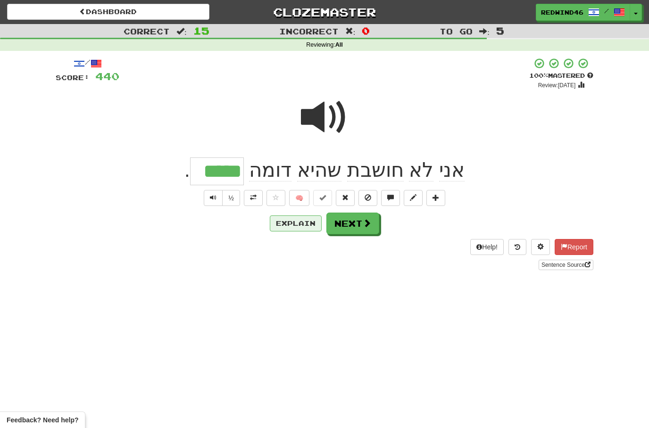
click at [285, 227] on button "Explain" at bounding box center [296, 223] width 52 height 16
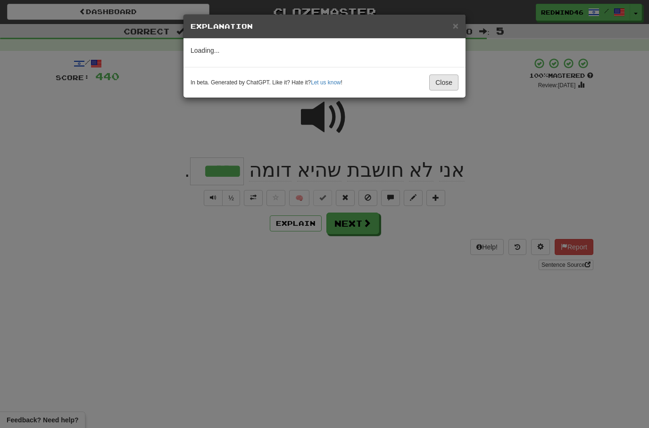
click at [445, 86] on button "Close" at bounding box center [443, 82] width 29 height 16
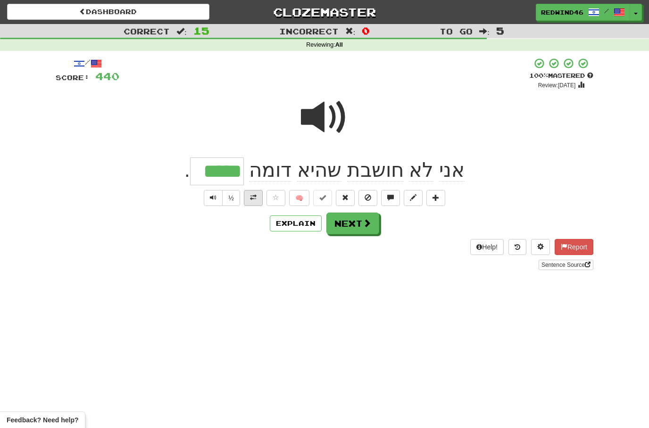
click at [252, 199] on span at bounding box center [253, 197] width 7 height 7
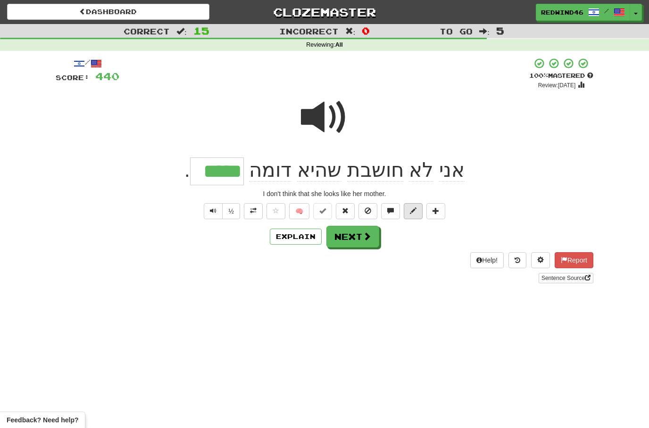
click at [413, 216] on button at bounding box center [413, 211] width 19 height 16
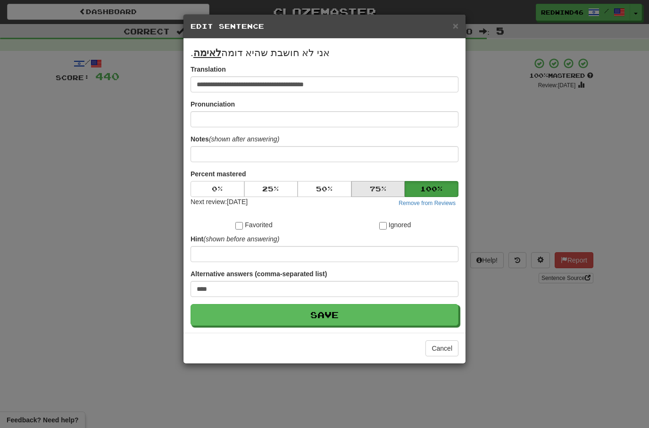
click at [378, 191] on button "75 %" at bounding box center [378, 189] width 54 height 16
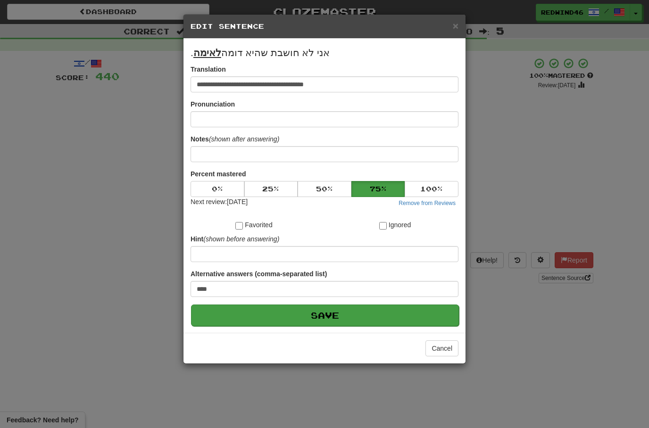
click at [296, 317] on button "Save" at bounding box center [325, 316] width 268 height 22
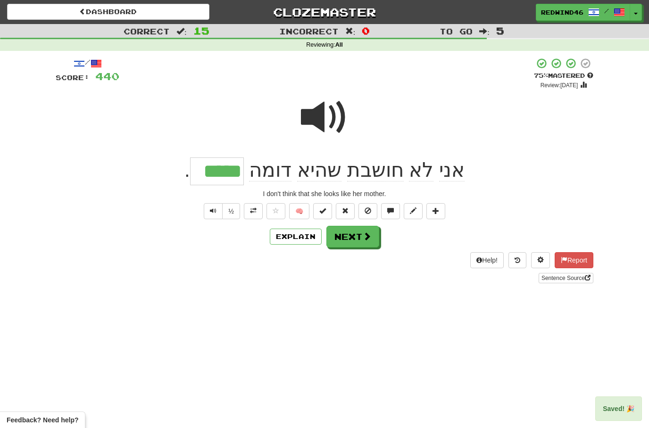
click at [349, 233] on button "Next" at bounding box center [352, 237] width 53 height 22
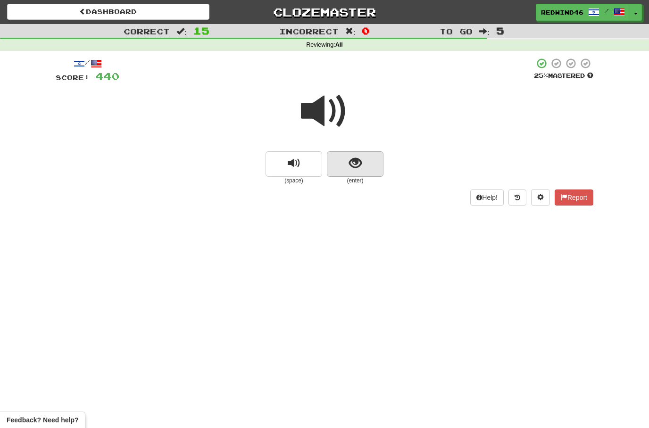
click at [339, 170] on button "show sentence" at bounding box center [355, 163] width 57 height 25
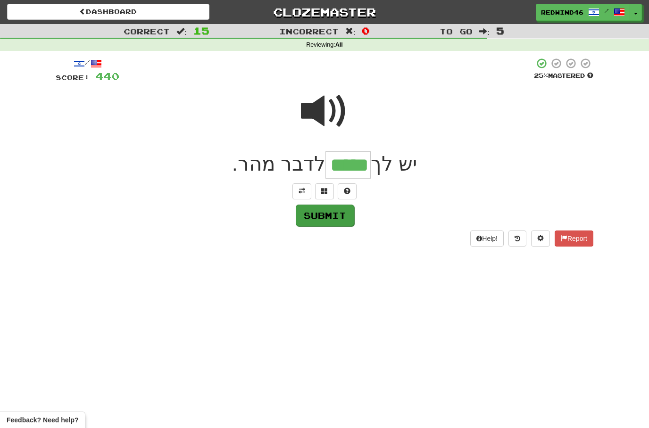
type input "*****"
click at [306, 220] on button "Submit" at bounding box center [325, 216] width 58 height 22
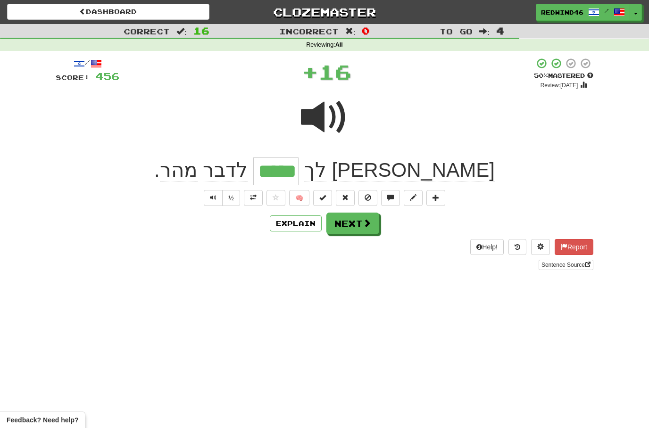
click at [246, 206] on div "/ Score: 456 + 16 50 % Mastered Review: 2025-08-29 יש לך ***** לדבר מהר . ½ 🧠 E…" at bounding box center [325, 164] width 538 height 213
click at [249, 200] on button at bounding box center [253, 198] width 19 height 16
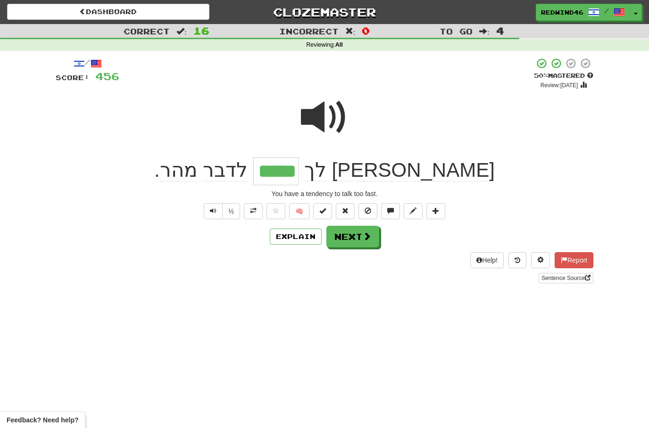
click at [362, 234] on button "Next" at bounding box center [352, 237] width 53 height 22
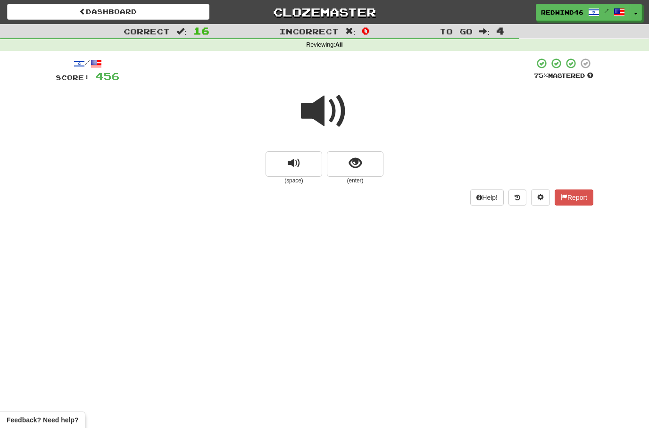
click at [327, 119] on span at bounding box center [324, 111] width 47 height 47
click at [322, 112] on span at bounding box center [324, 111] width 47 height 47
click at [362, 164] on button "show sentence" at bounding box center [355, 163] width 57 height 25
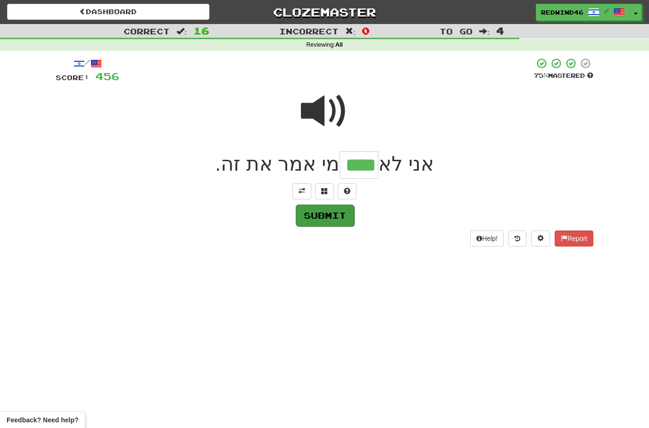
type input "****"
click at [321, 215] on button "Submit" at bounding box center [325, 216] width 58 height 22
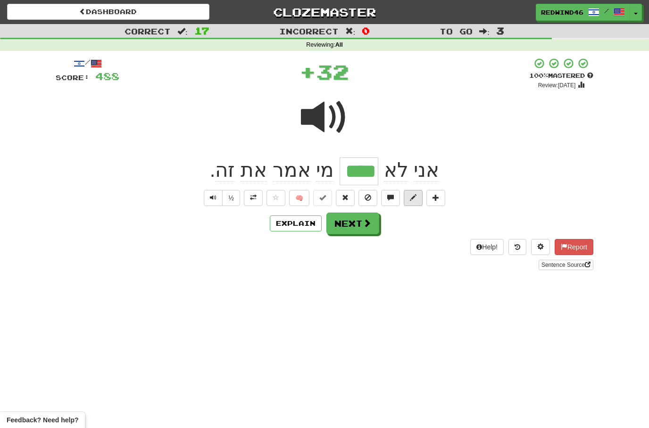
click at [414, 196] on span at bounding box center [413, 197] width 7 height 7
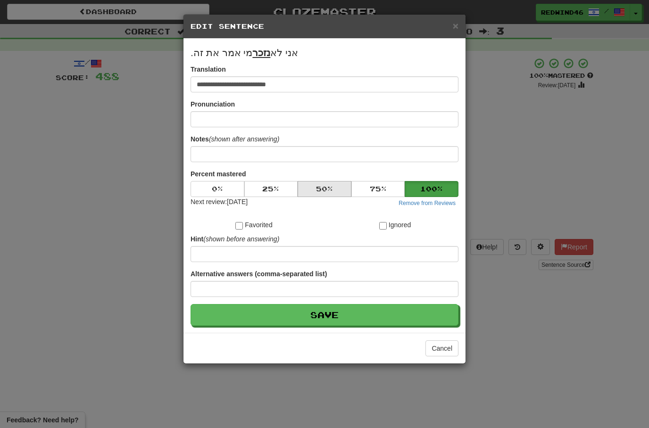
click at [333, 193] on button "50 %" at bounding box center [325, 189] width 54 height 16
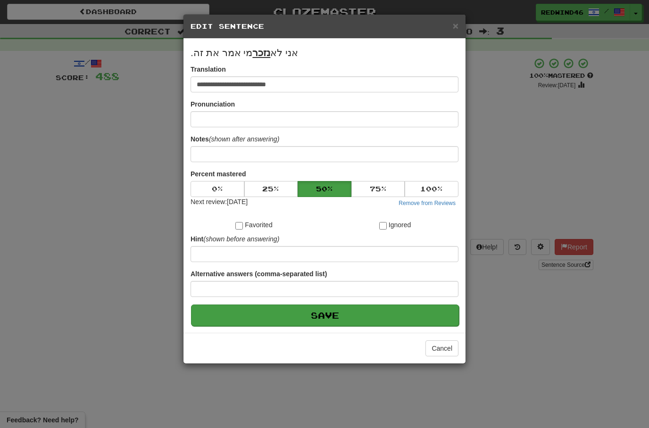
click at [292, 311] on button "Save" at bounding box center [325, 316] width 268 height 22
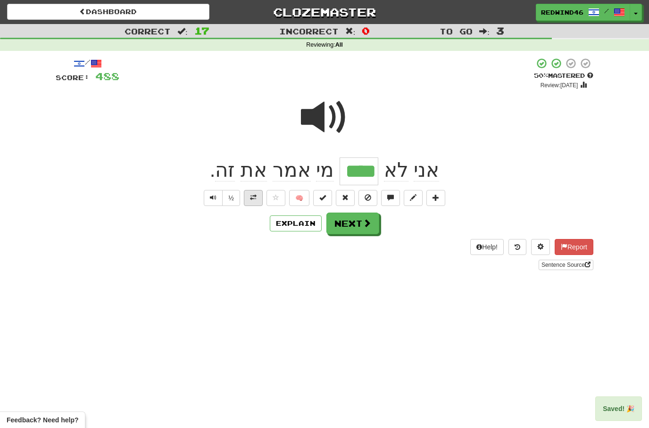
click at [247, 203] on button at bounding box center [253, 198] width 19 height 16
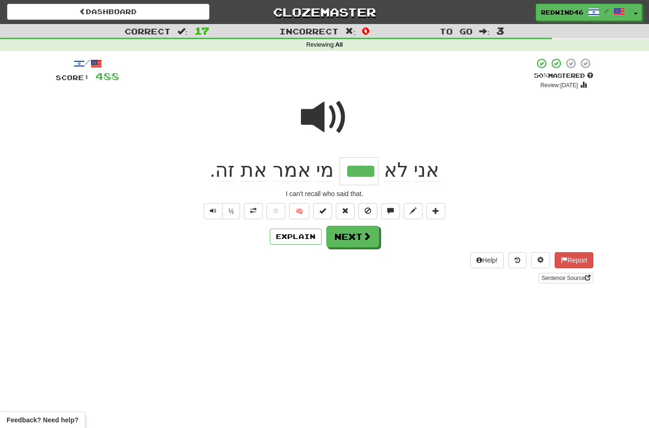
click at [319, 109] on span at bounding box center [324, 117] width 47 height 47
click at [321, 125] on span at bounding box center [324, 117] width 47 height 47
click at [353, 240] on button "Next" at bounding box center [352, 237] width 53 height 22
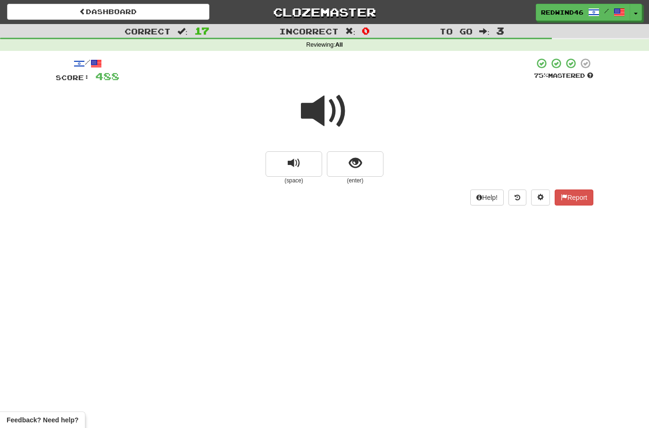
drag, startPoint x: 328, startPoint y: 107, endPoint x: 309, endPoint y: 118, distance: 22.0
click at [328, 107] on span at bounding box center [324, 111] width 47 height 47
click at [315, 114] on span at bounding box center [324, 111] width 47 height 47
click at [345, 165] on button "show sentence" at bounding box center [355, 163] width 57 height 25
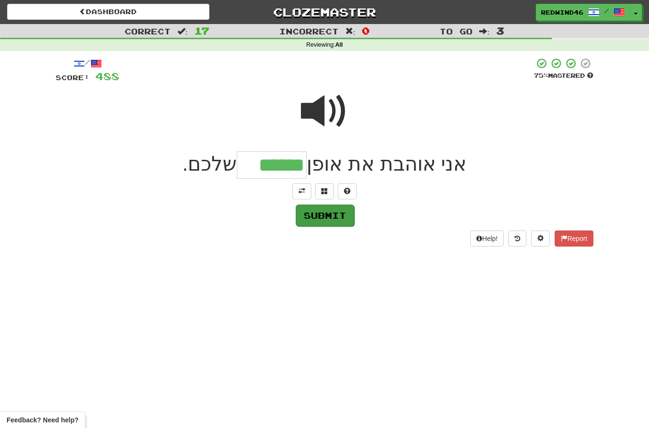
type input "******"
click at [314, 220] on button "Submit" at bounding box center [325, 216] width 58 height 22
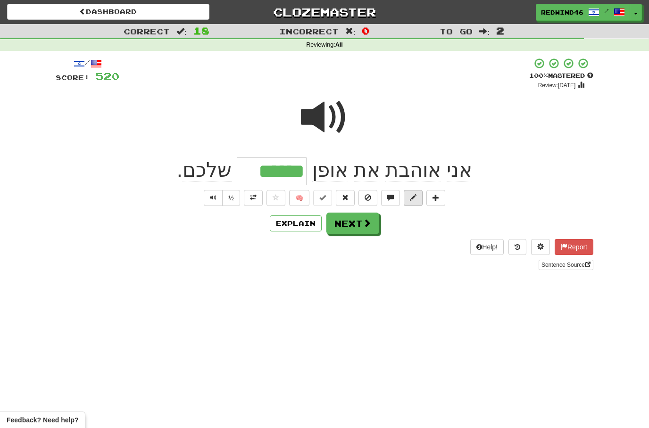
click at [412, 202] on button at bounding box center [413, 198] width 19 height 16
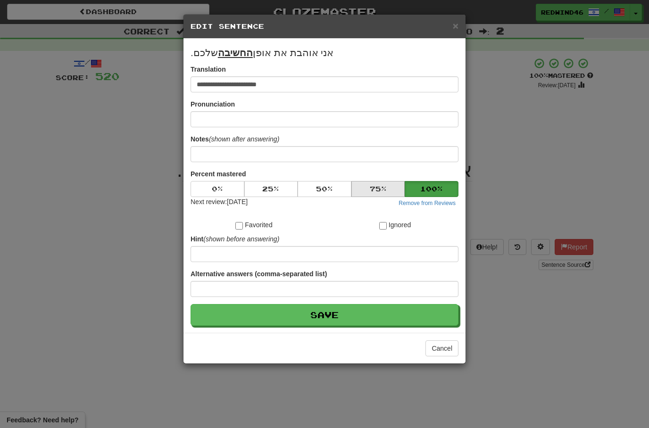
click at [386, 187] on button "75 %" at bounding box center [378, 189] width 54 height 16
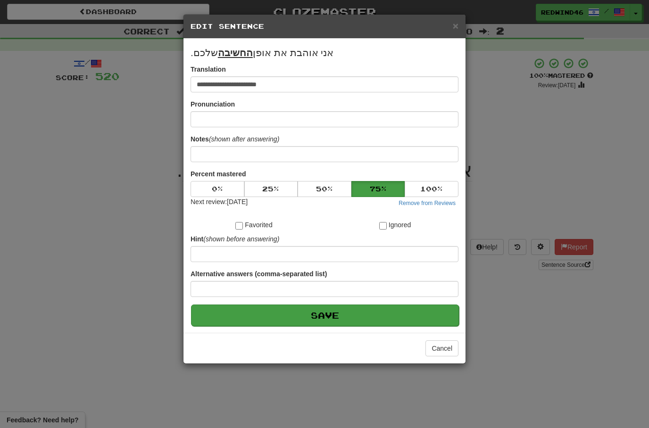
click at [295, 317] on button "Save" at bounding box center [325, 316] width 268 height 22
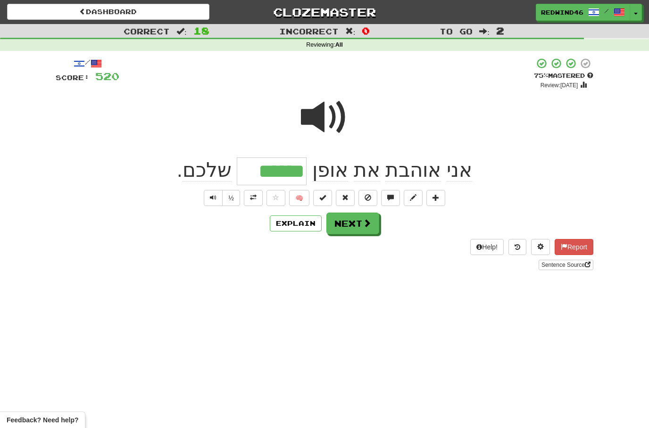
click at [347, 220] on button "Next" at bounding box center [352, 224] width 53 height 22
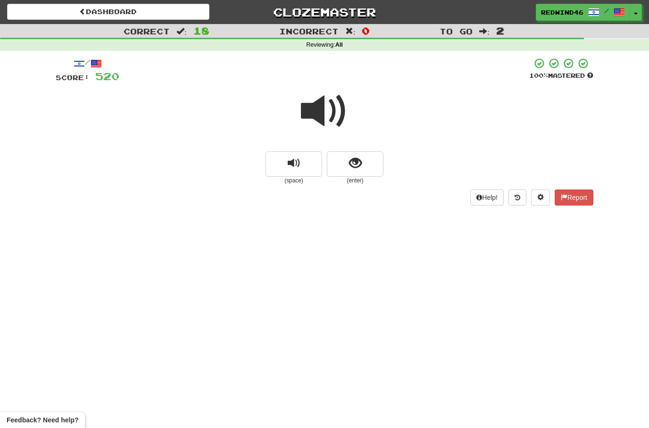
click at [332, 115] on span at bounding box center [324, 111] width 47 height 47
click at [345, 165] on button "show sentence" at bounding box center [355, 163] width 57 height 25
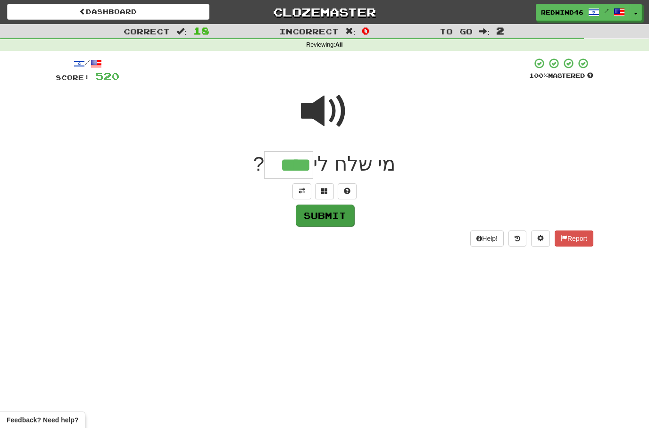
type input "****"
click at [320, 215] on button "Submit" at bounding box center [325, 216] width 58 height 22
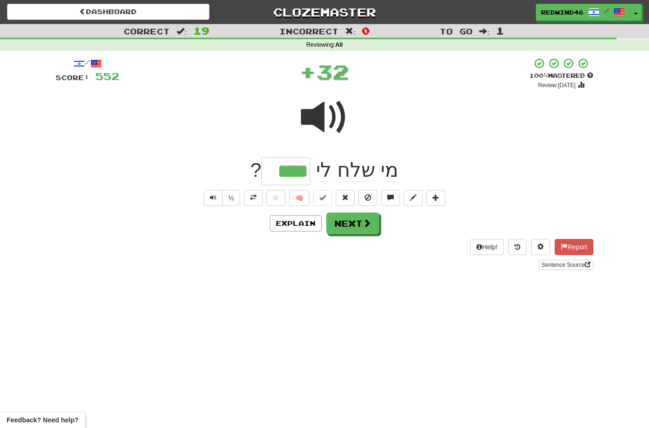
click at [254, 198] on span at bounding box center [253, 197] width 7 height 7
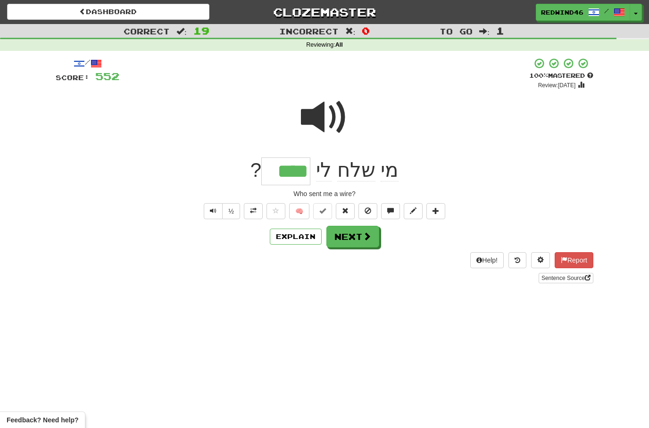
click at [341, 236] on button "Next" at bounding box center [352, 237] width 53 height 22
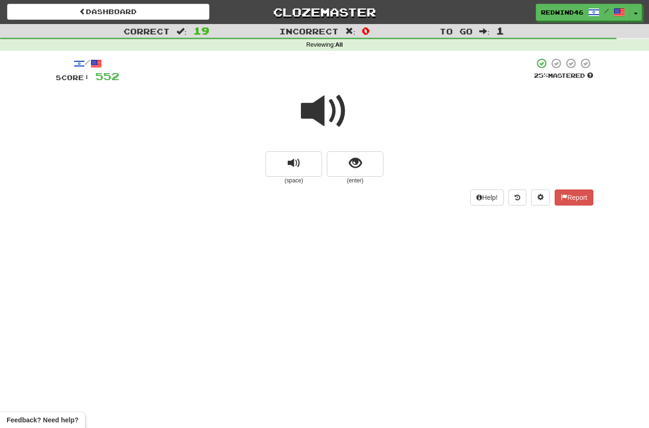
click at [301, 119] on span at bounding box center [324, 111] width 47 height 47
click at [339, 166] on button "show sentence" at bounding box center [355, 163] width 57 height 25
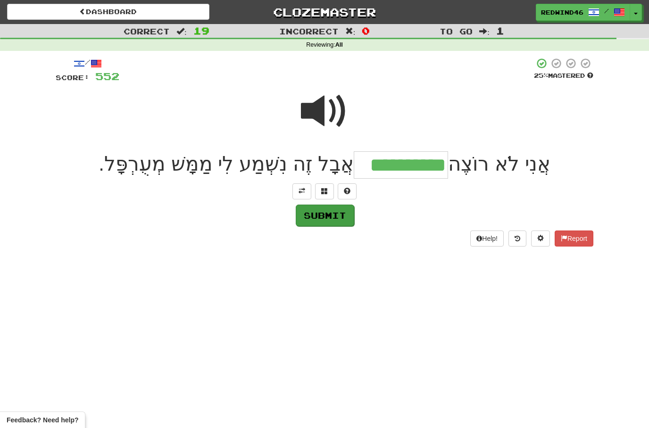
type input "**********"
click at [324, 212] on button "Submit" at bounding box center [325, 216] width 58 height 22
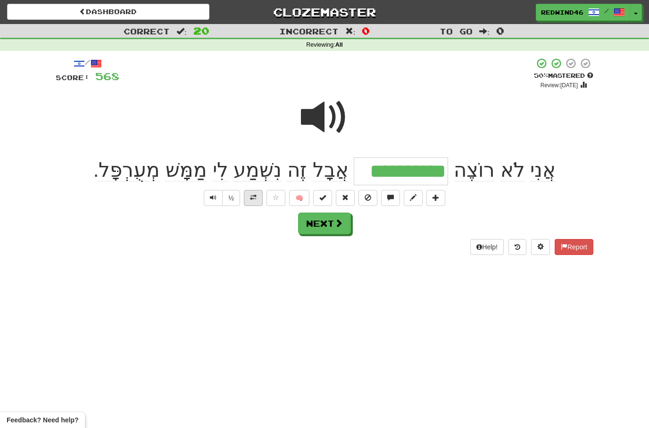
drag, startPoint x: 256, startPoint y: 204, endPoint x: 250, endPoint y: 208, distance: 6.7
click at [256, 204] on button at bounding box center [253, 198] width 19 height 16
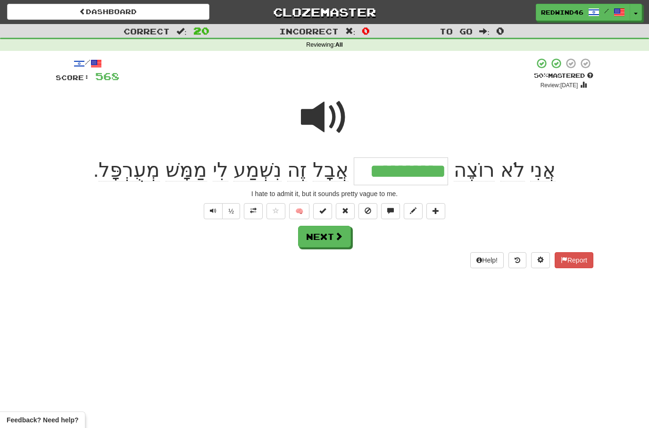
click at [320, 239] on button "Next" at bounding box center [324, 237] width 53 height 22
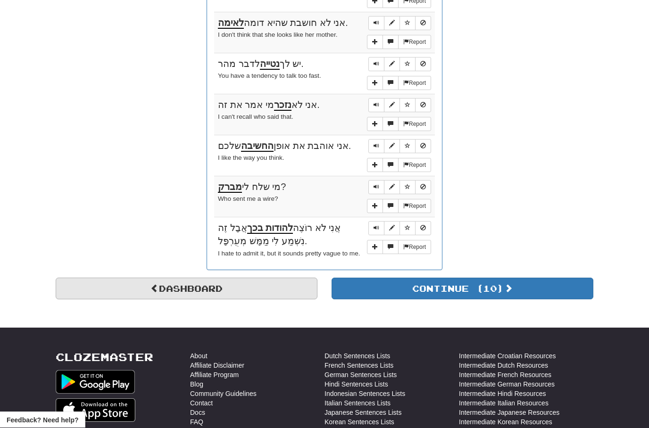
scroll to position [1007, 0]
click at [200, 278] on link "Dashboard" at bounding box center [187, 289] width 262 height 22
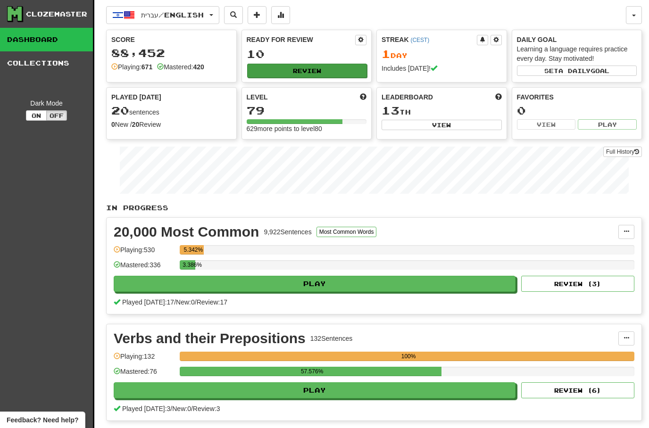
click at [292, 70] on button "Review" at bounding box center [307, 71] width 120 height 14
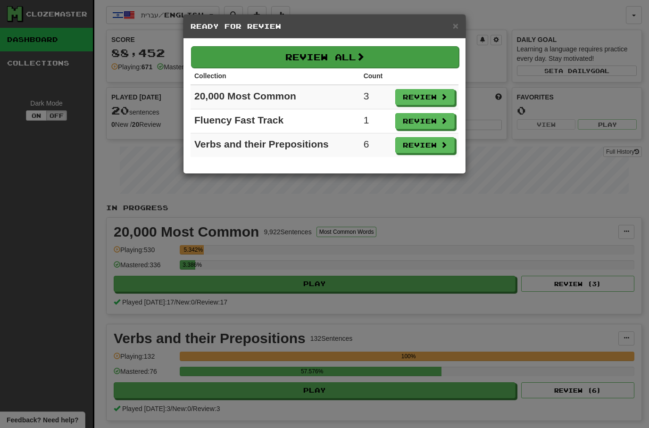
click at [337, 61] on button "Review All" at bounding box center [325, 57] width 268 height 22
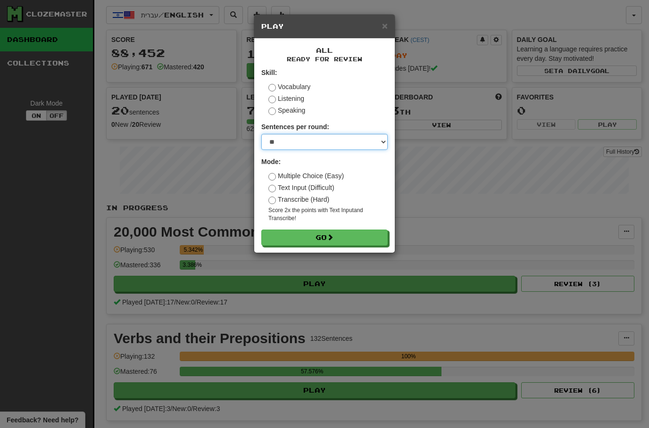
select select "*"
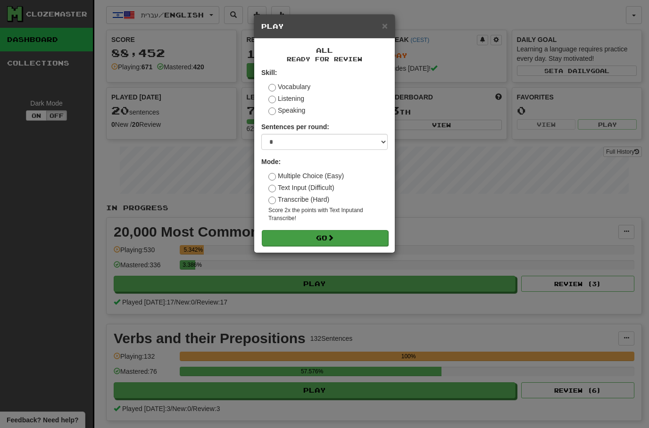
click at [309, 239] on button "Go" at bounding box center [325, 238] width 126 height 16
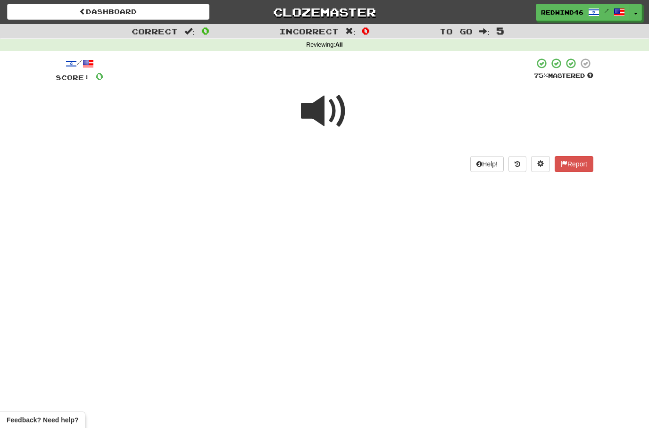
click at [303, 105] on span at bounding box center [324, 111] width 47 height 47
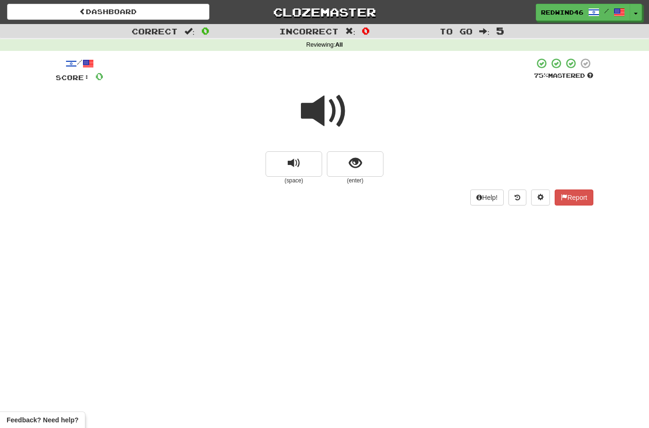
click at [322, 121] on span at bounding box center [324, 111] width 47 height 47
click at [321, 109] on span at bounding box center [324, 111] width 47 height 47
click at [340, 157] on button "show sentence" at bounding box center [355, 163] width 57 height 25
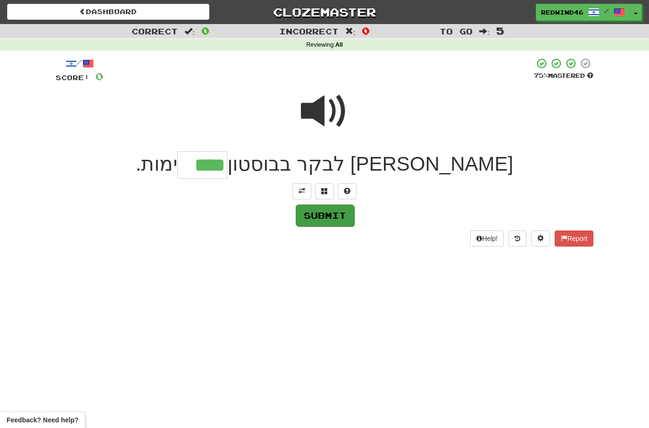
type input "****"
click at [318, 221] on button "Submit" at bounding box center [325, 216] width 58 height 22
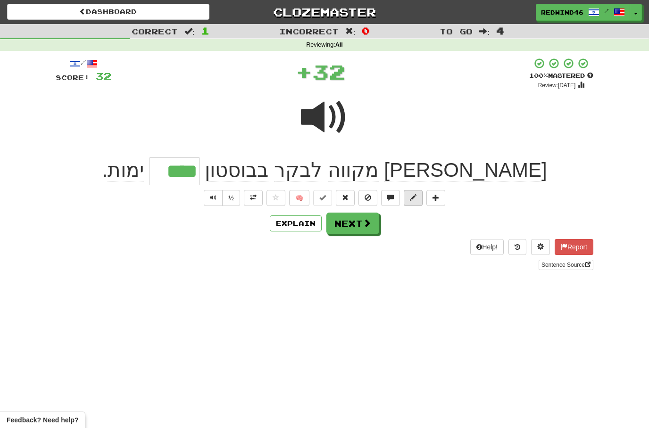
click at [412, 203] on button at bounding box center [413, 198] width 19 height 16
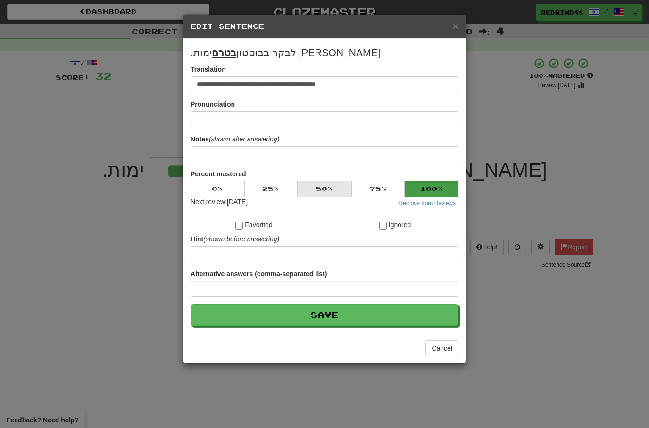
click at [325, 192] on button "50 %" at bounding box center [325, 189] width 54 height 16
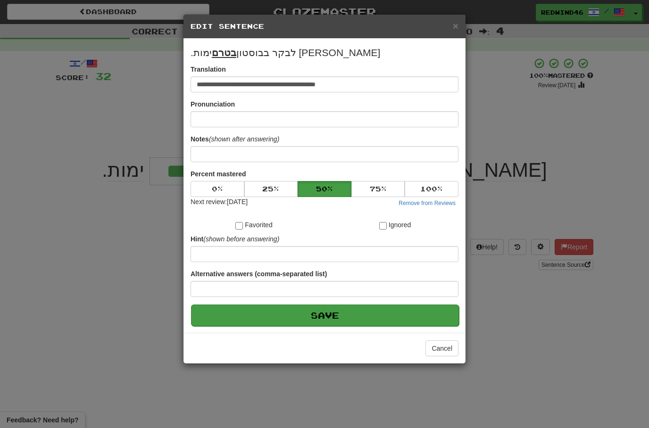
click at [297, 317] on button "Save" at bounding box center [325, 316] width 268 height 22
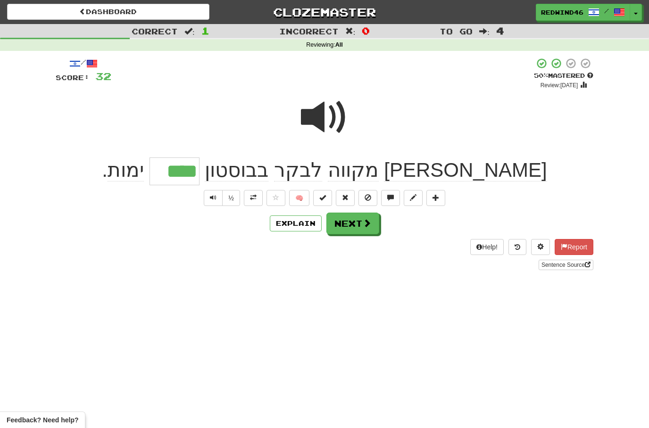
click at [332, 117] on span at bounding box center [324, 117] width 47 height 47
click at [257, 196] on button at bounding box center [253, 198] width 19 height 16
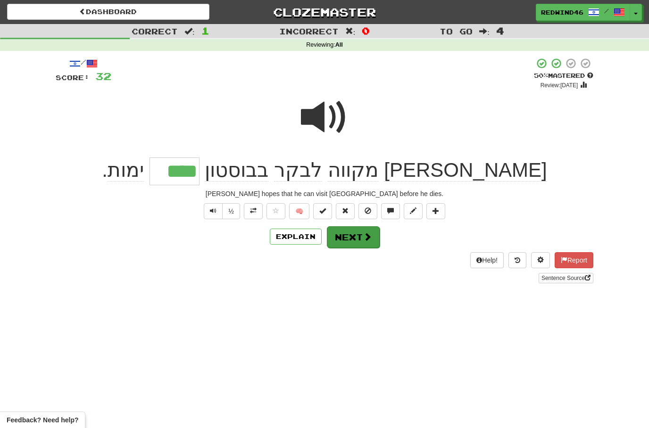
click at [366, 238] on span at bounding box center [367, 236] width 8 height 8
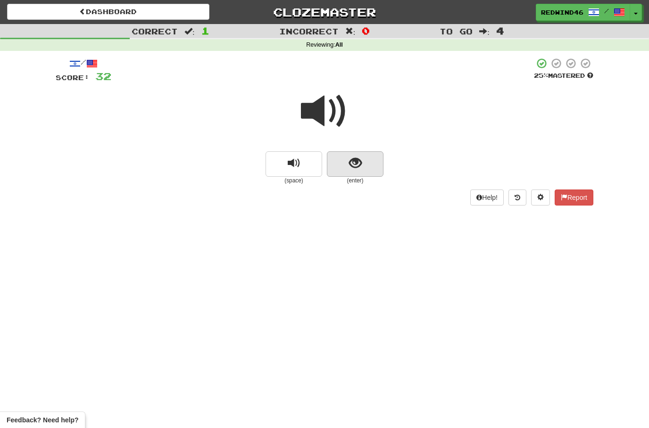
click at [349, 168] on span "show sentence" at bounding box center [355, 163] width 13 height 13
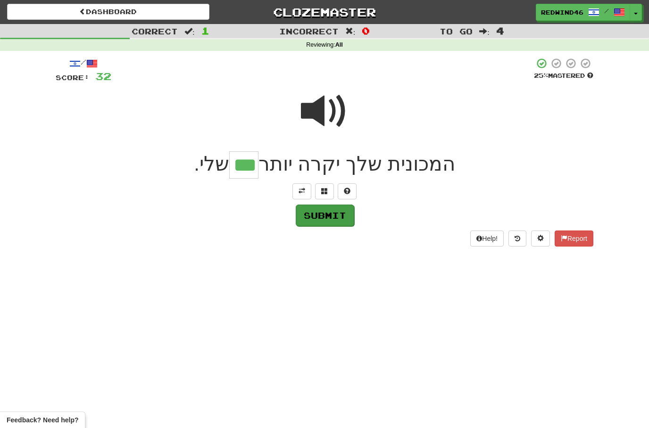
type input "***"
click at [319, 211] on button "Submit" at bounding box center [325, 216] width 58 height 22
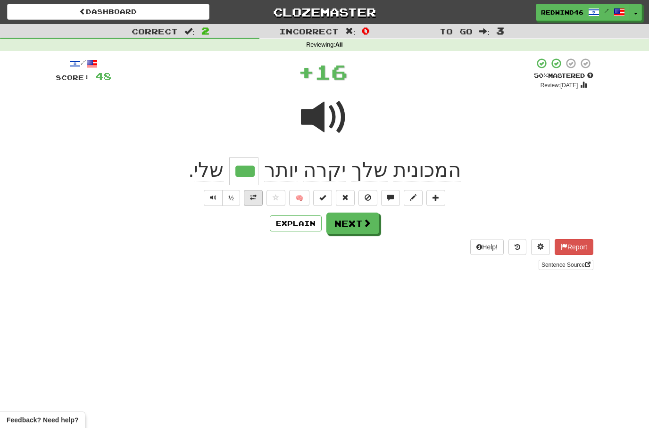
click at [256, 192] on button at bounding box center [253, 198] width 19 height 16
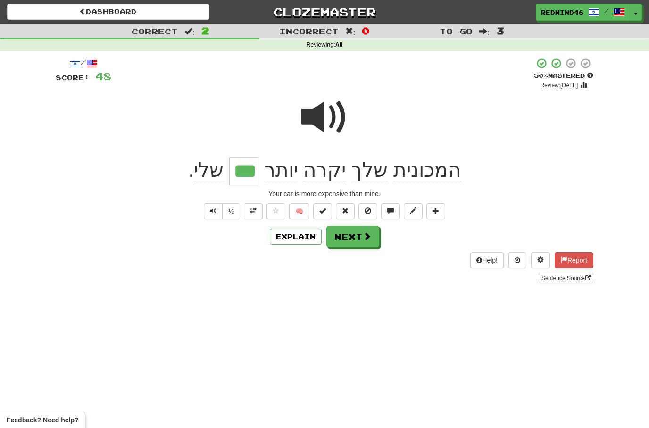
click at [355, 232] on button "Next" at bounding box center [352, 237] width 53 height 22
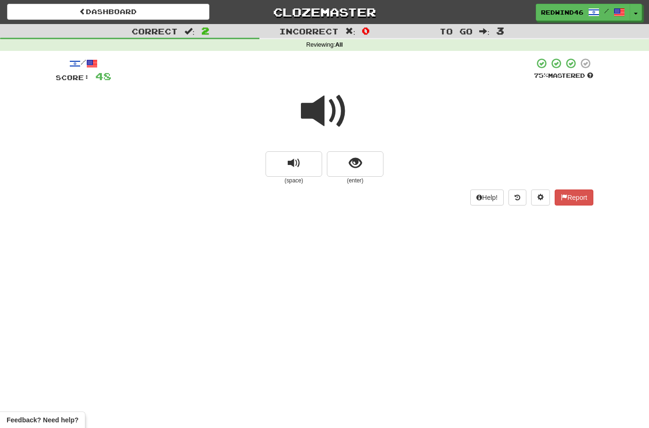
click at [334, 112] on span at bounding box center [324, 111] width 47 height 47
click at [359, 163] on span "show sentence" at bounding box center [355, 163] width 13 height 13
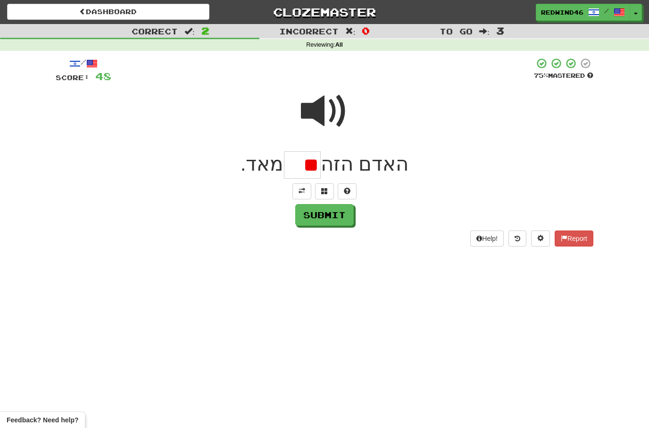
type input "*"
type input "****"
click at [315, 213] on button "Submit" at bounding box center [325, 216] width 58 height 22
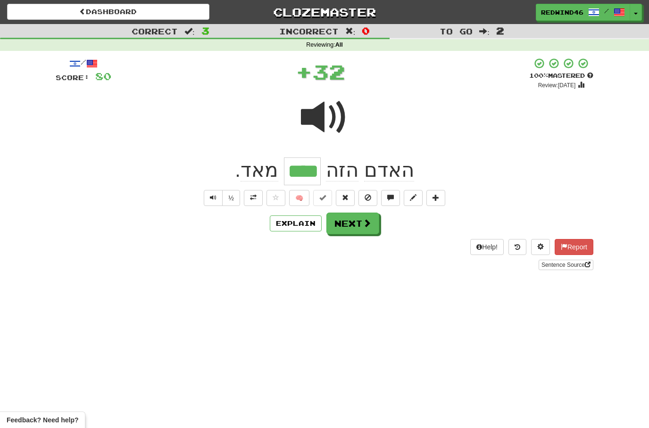
click at [257, 198] on button at bounding box center [253, 198] width 19 height 16
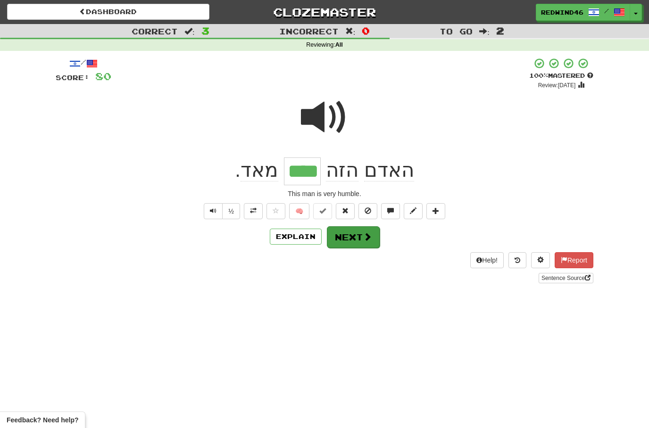
click at [353, 232] on button "Next" at bounding box center [353, 237] width 53 height 22
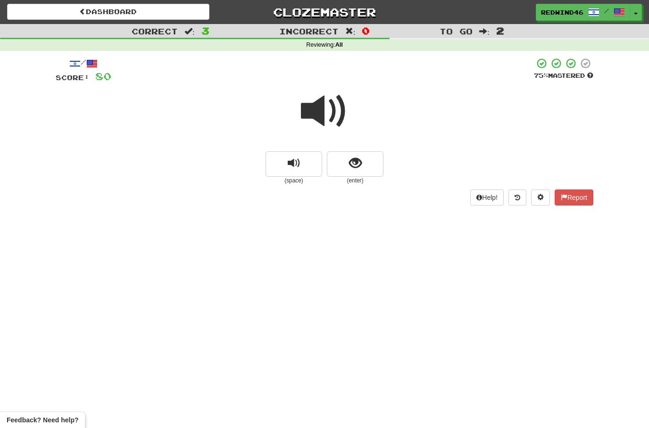
click at [320, 115] on span at bounding box center [324, 111] width 47 height 47
click at [349, 160] on span "show sentence" at bounding box center [355, 163] width 13 height 13
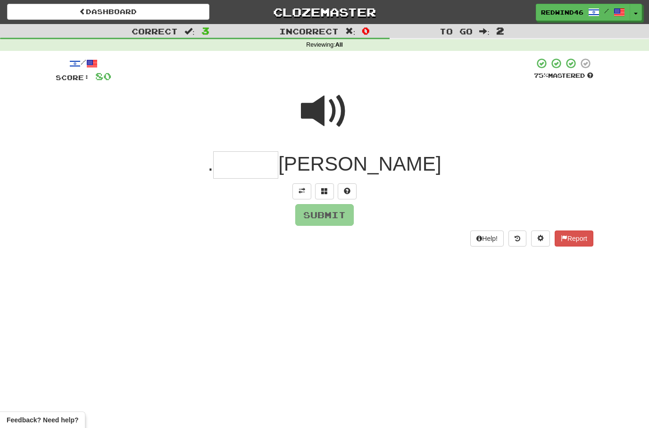
type input "*"
type input "********"
click at [325, 217] on button "Submit" at bounding box center [325, 216] width 58 height 22
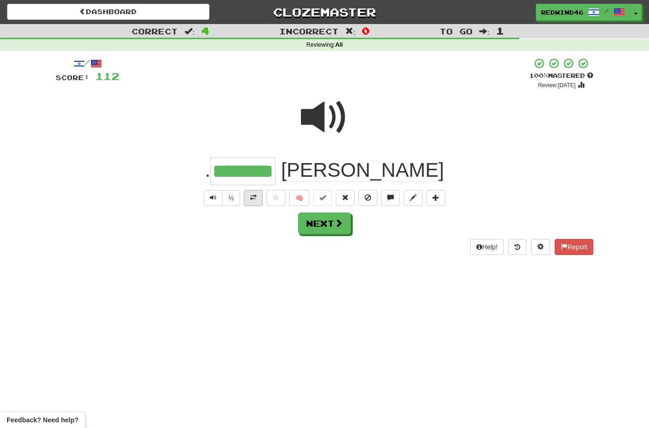
click at [250, 198] on span at bounding box center [253, 197] width 7 height 7
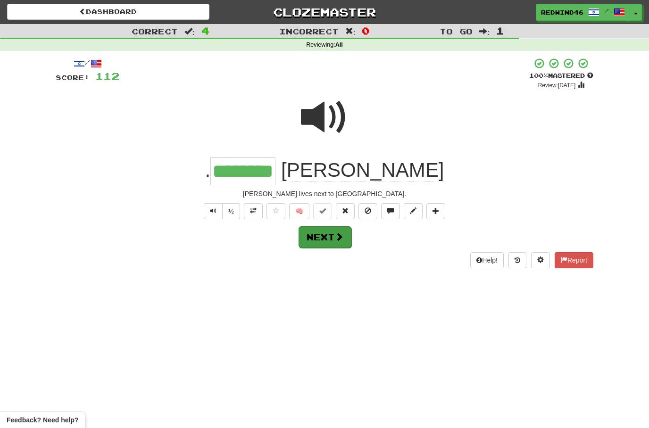
click at [321, 244] on button "Next" at bounding box center [324, 237] width 53 height 22
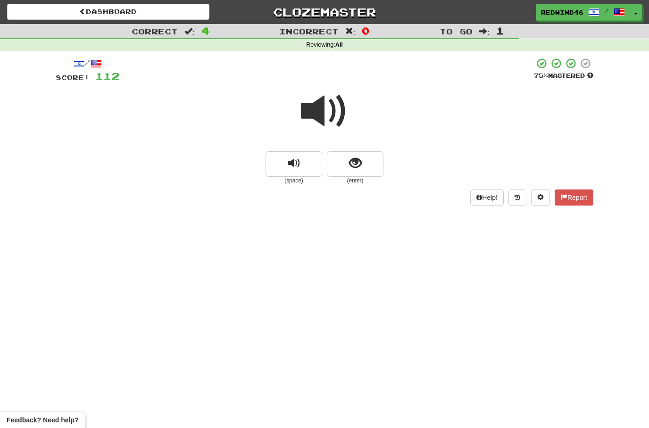
click at [328, 105] on span at bounding box center [324, 111] width 47 height 47
click at [309, 116] on span at bounding box center [324, 111] width 47 height 47
click at [347, 164] on button "show sentence" at bounding box center [355, 163] width 57 height 25
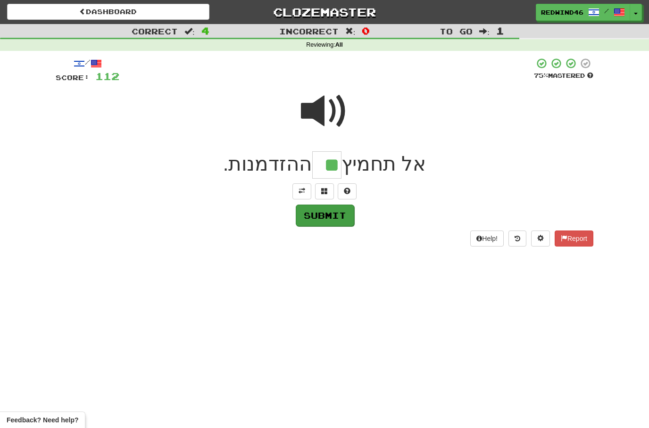
type input "**"
click at [320, 215] on button "Submit" at bounding box center [325, 216] width 58 height 22
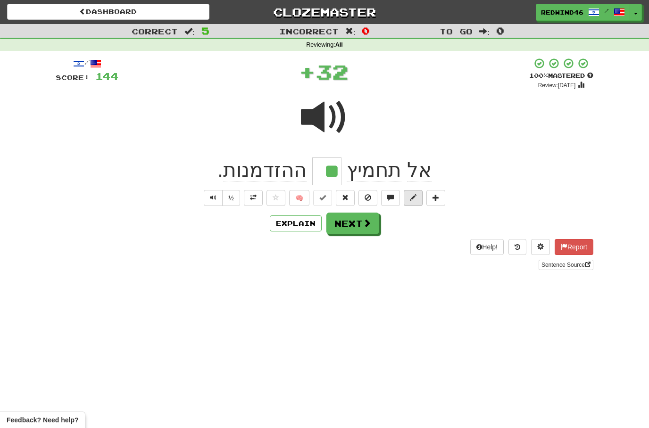
click at [405, 199] on button at bounding box center [413, 198] width 19 height 16
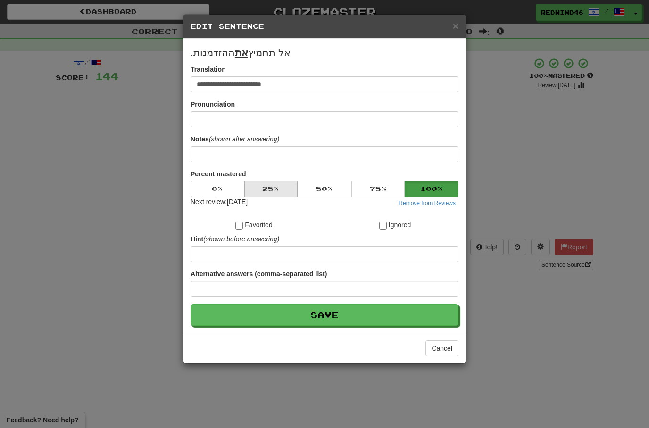
click at [273, 190] on button "25 %" at bounding box center [271, 189] width 54 height 16
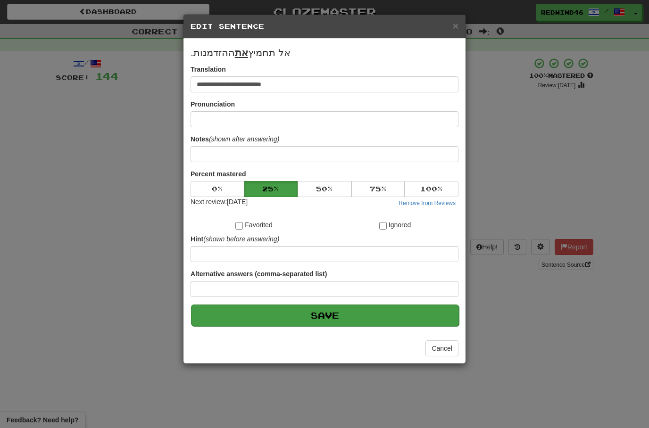
click at [342, 318] on button "Save" at bounding box center [325, 316] width 268 height 22
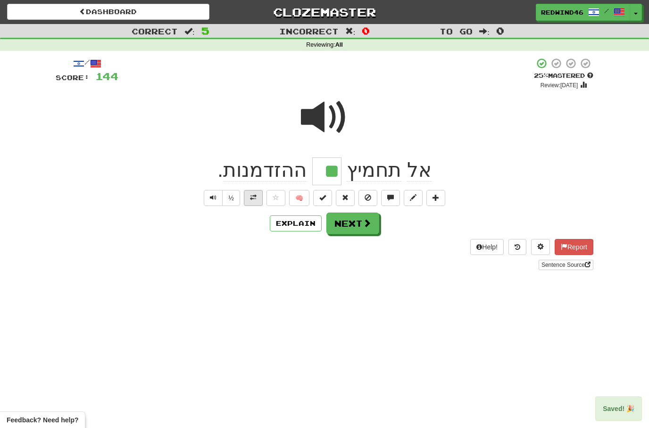
click at [257, 202] on button at bounding box center [253, 198] width 19 height 16
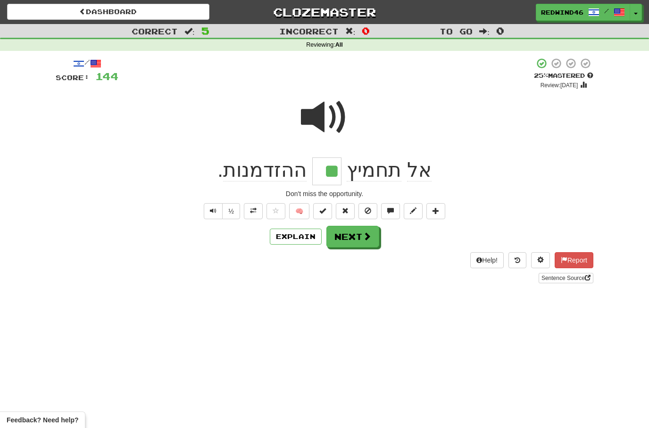
click at [357, 226] on button "Next" at bounding box center [352, 237] width 53 height 22
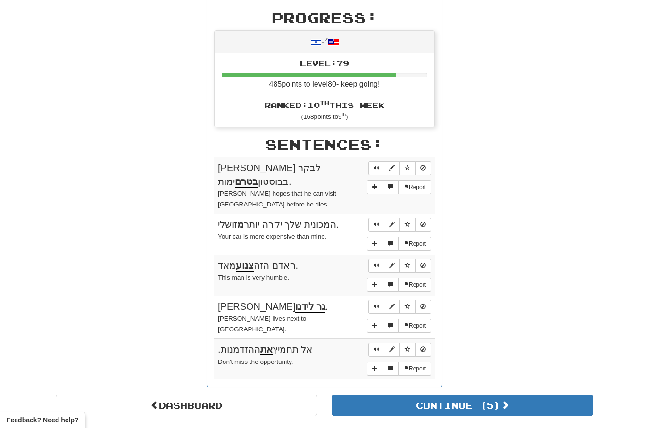
scroll to position [233, 0]
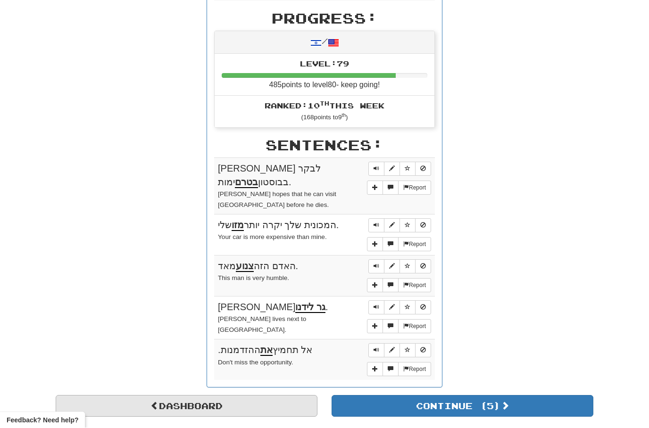
click at [202, 396] on link "Dashboard" at bounding box center [187, 407] width 262 height 22
